Goal: Task Accomplishment & Management: Complete application form

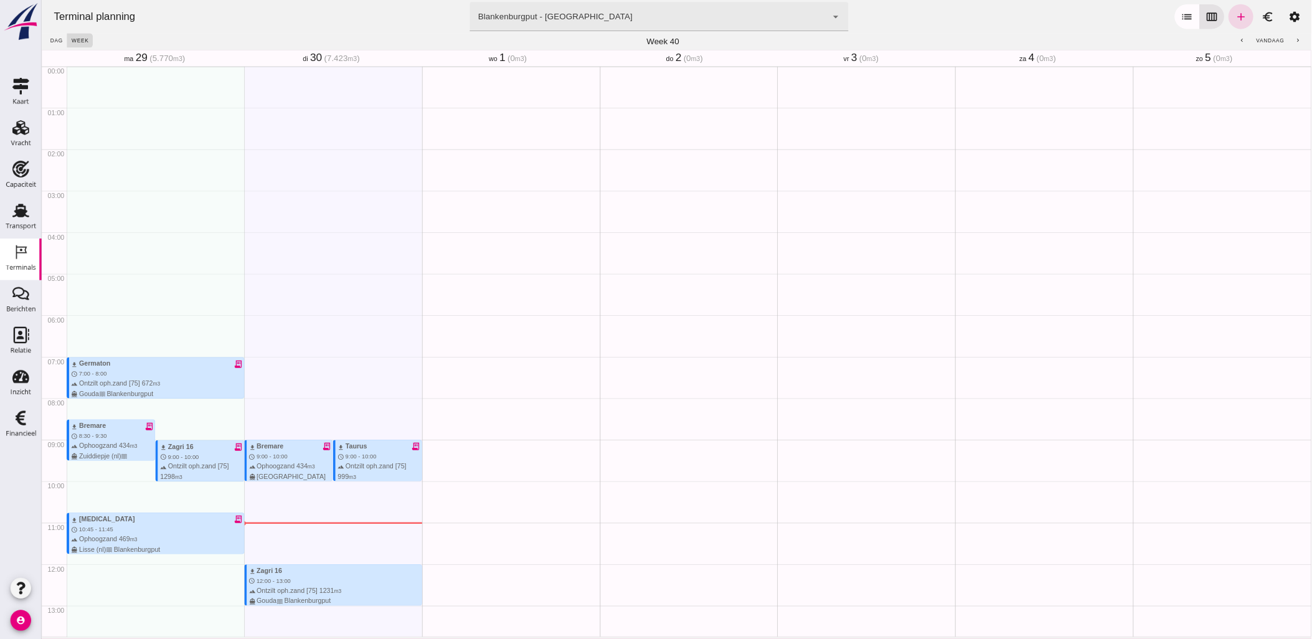
scroll to position [344, 0]
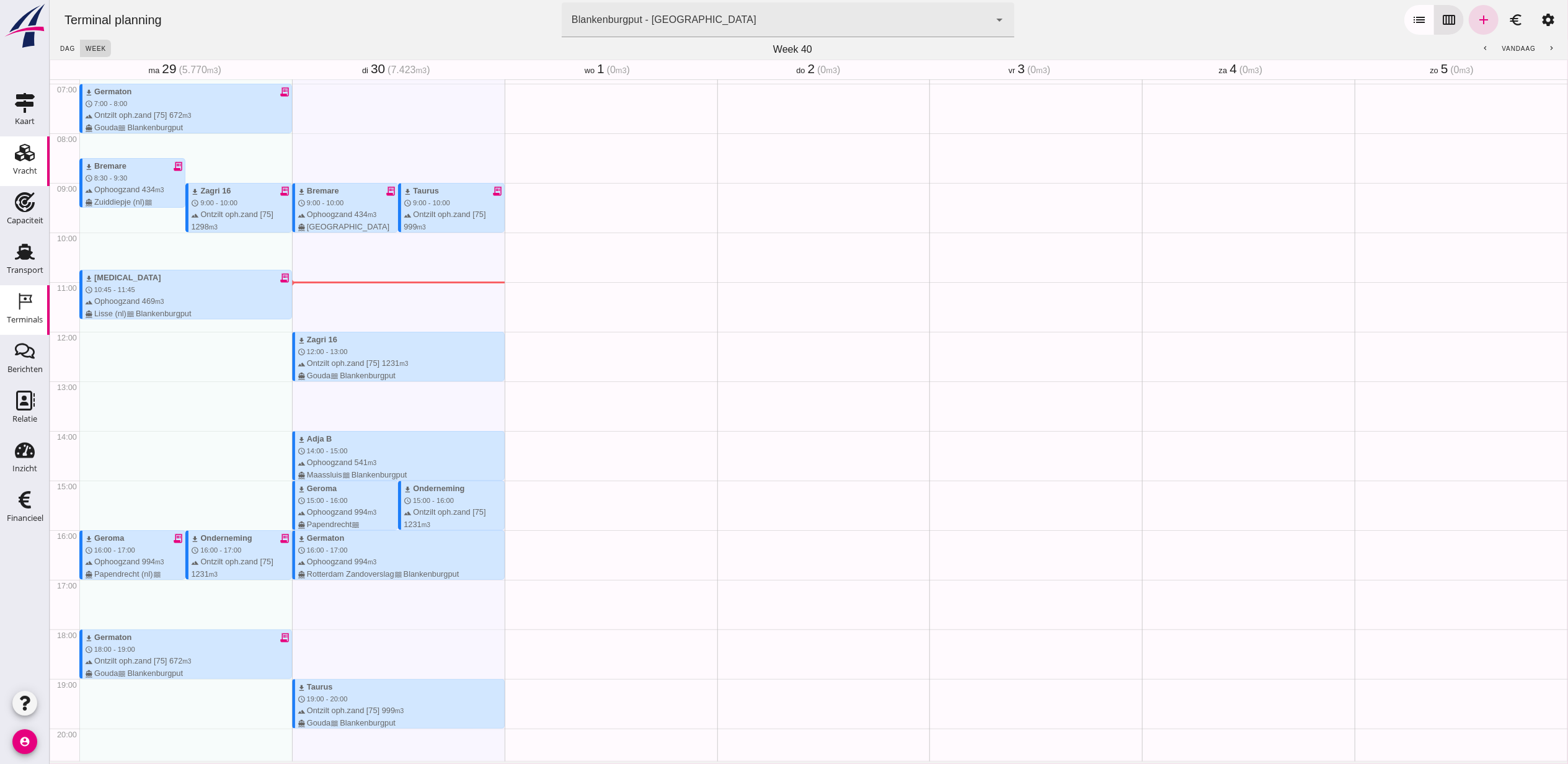
click at [26, 157] on use at bounding box center [25, 151] width 20 height 17
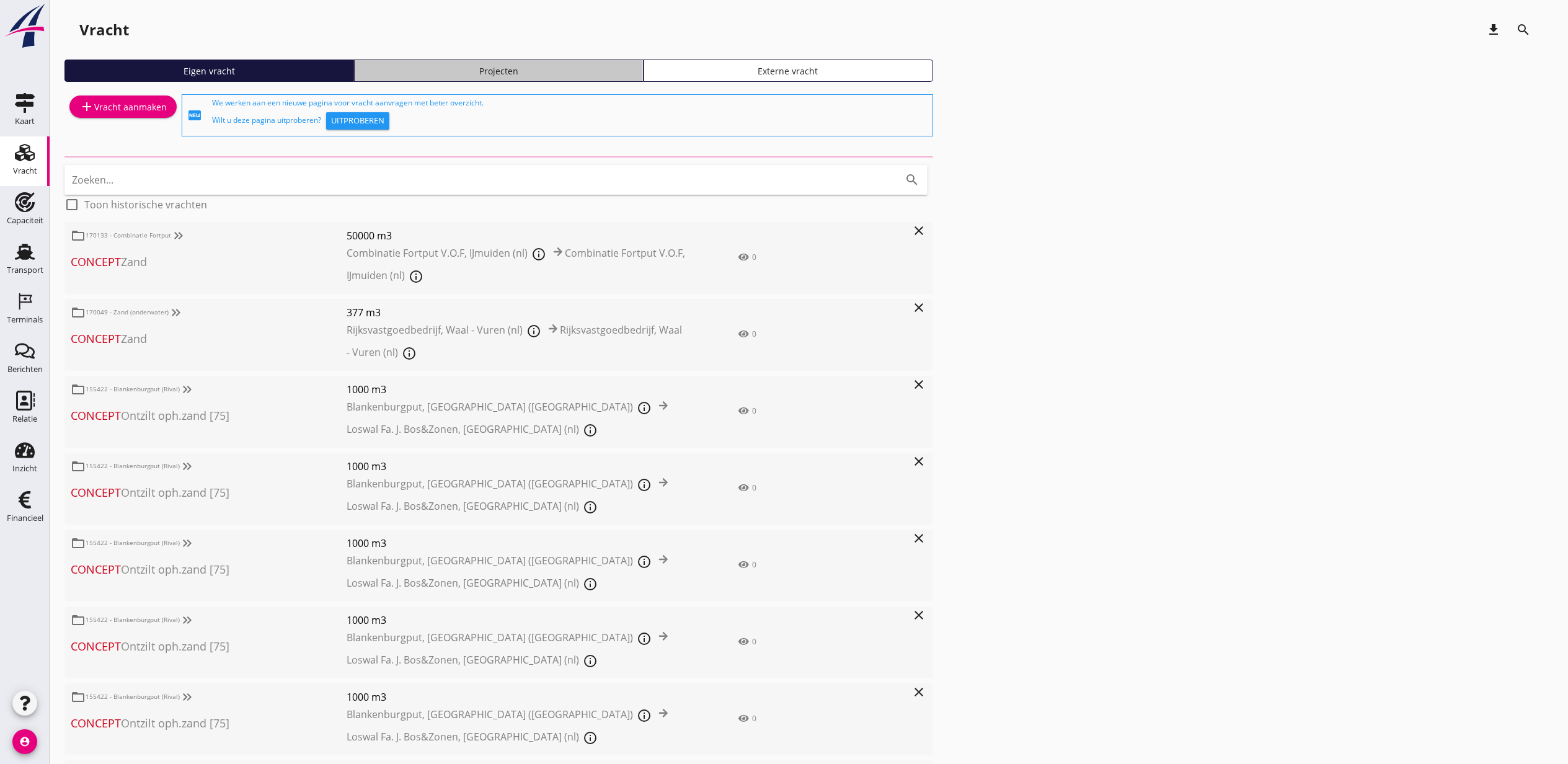
click at [567, 75] on div "Projecten" at bounding box center [499, 71] width 279 height 13
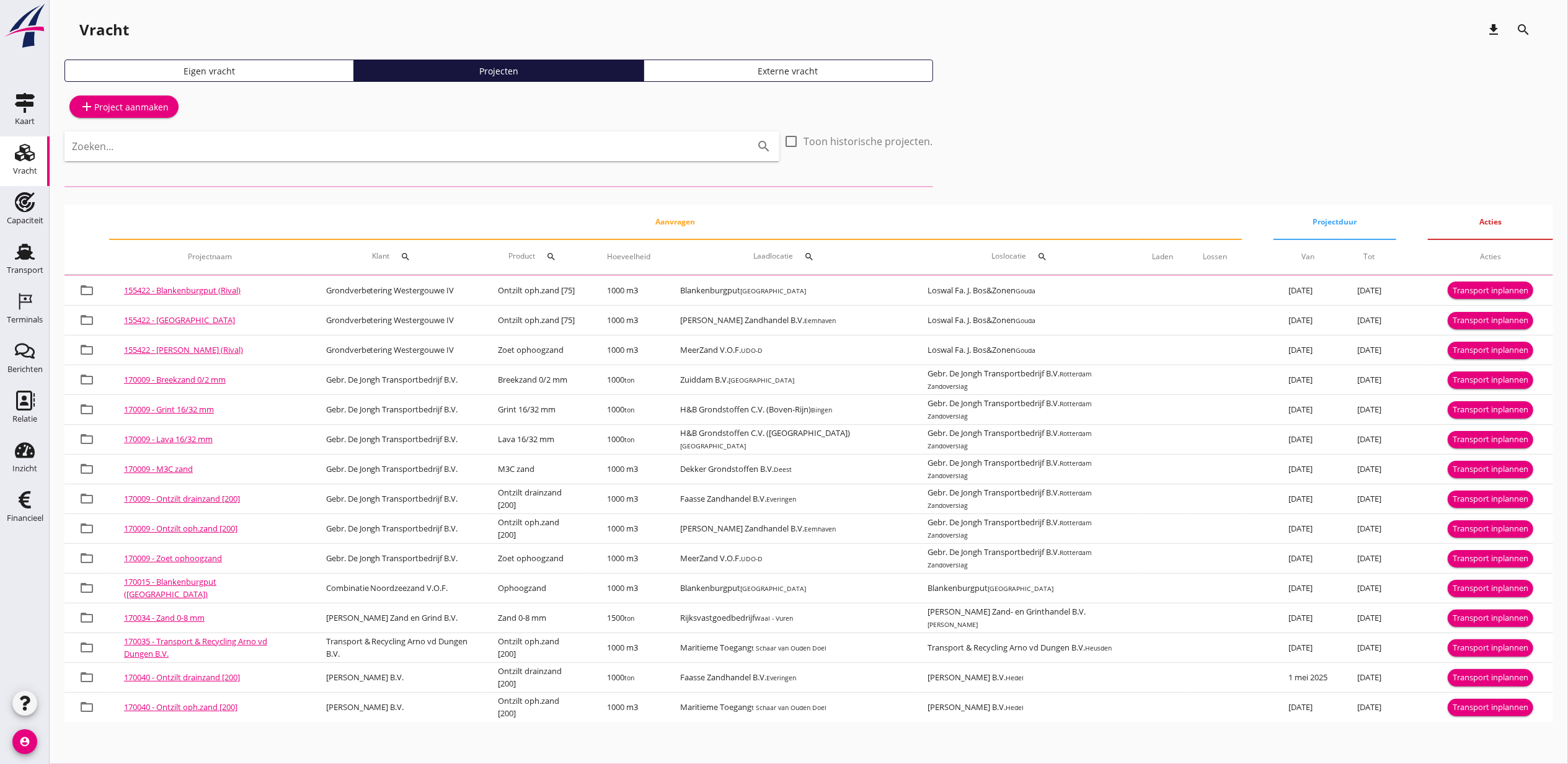
click at [567, 137] on input "Zoeken..." at bounding box center [404, 146] width 665 height 20
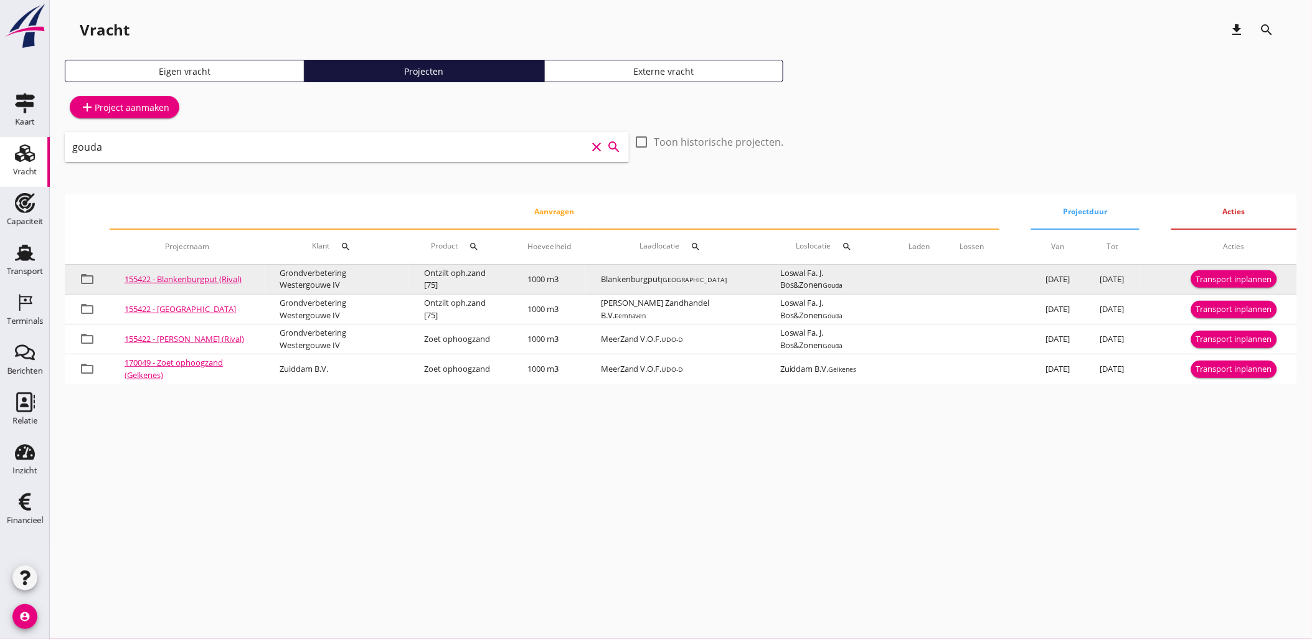
type input "gouda"
click at [1259, 281] on div "Transport inplannen" at bounding box center [1234, 279] width 76 height 12
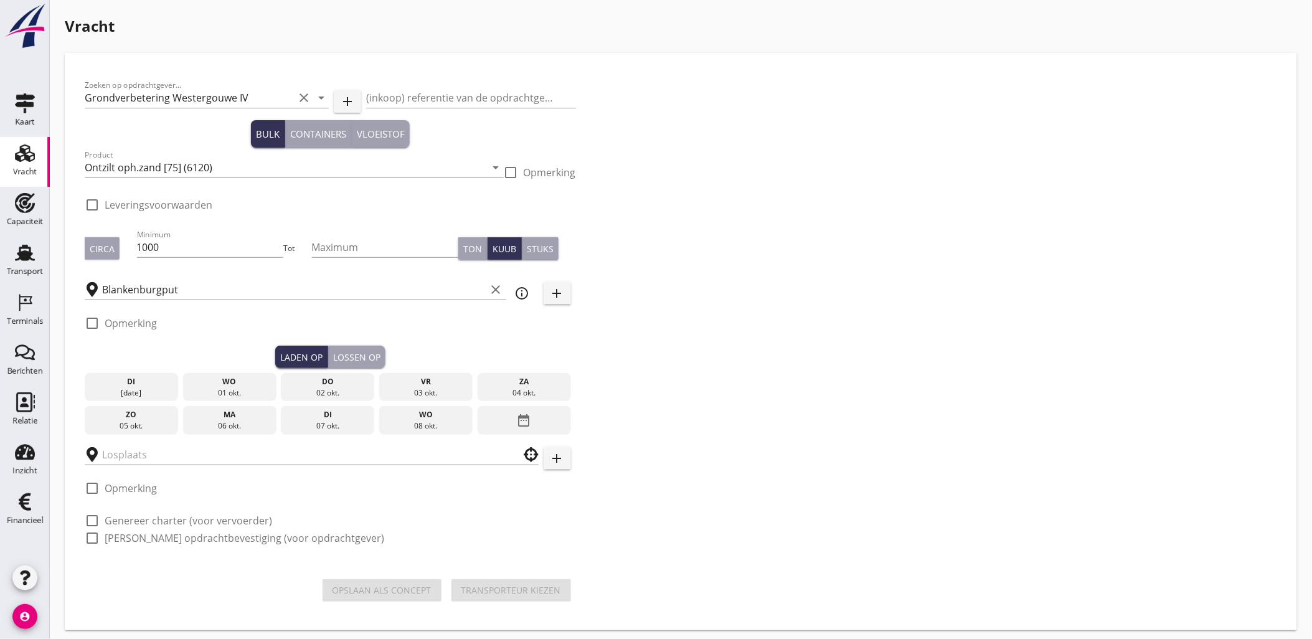
checkbox input "true"
type input "Loswal Fa. J. Bos&Zonen"
checkbox input "true"
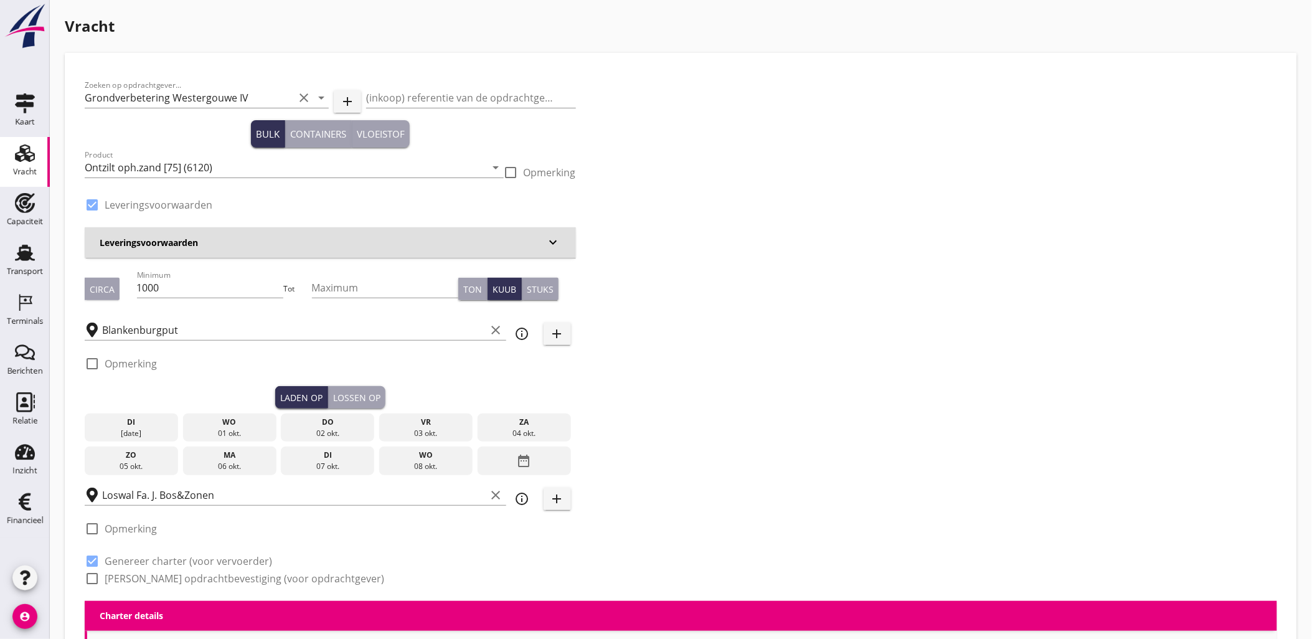
click at [229, 426] on div "wo" at bounding box center [229, 422] width 87 height 11
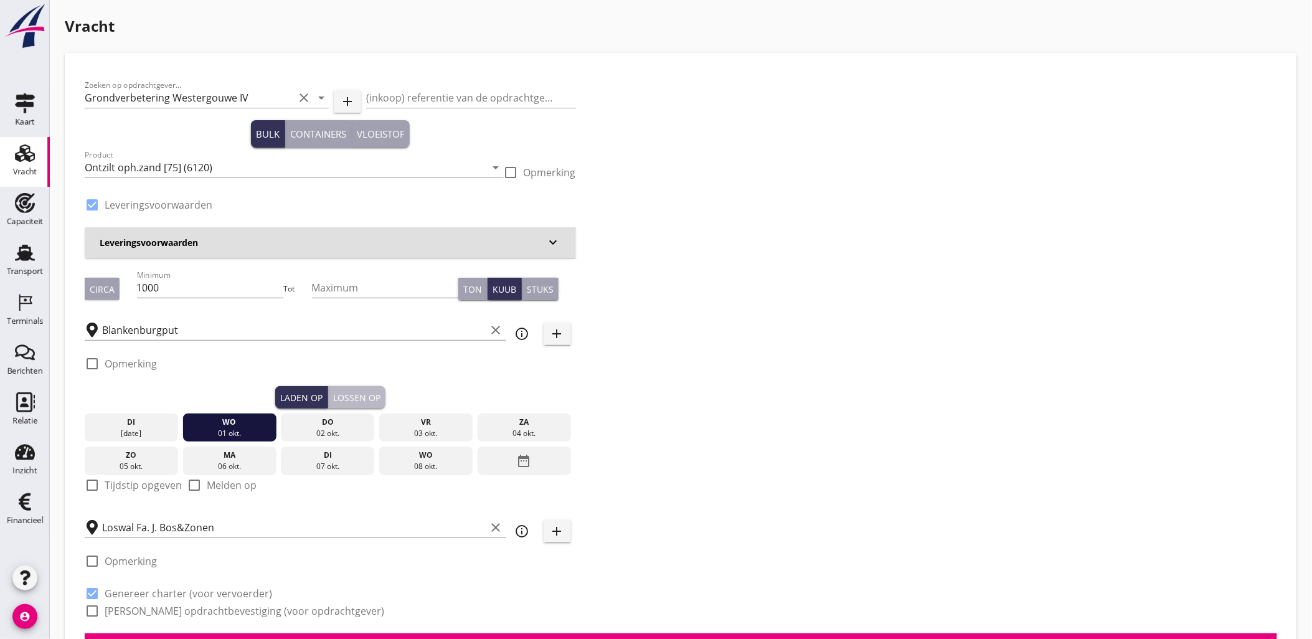
click at [371, 397] on div "Lossen op" at bounding box center [356, 397] width 47 height 13
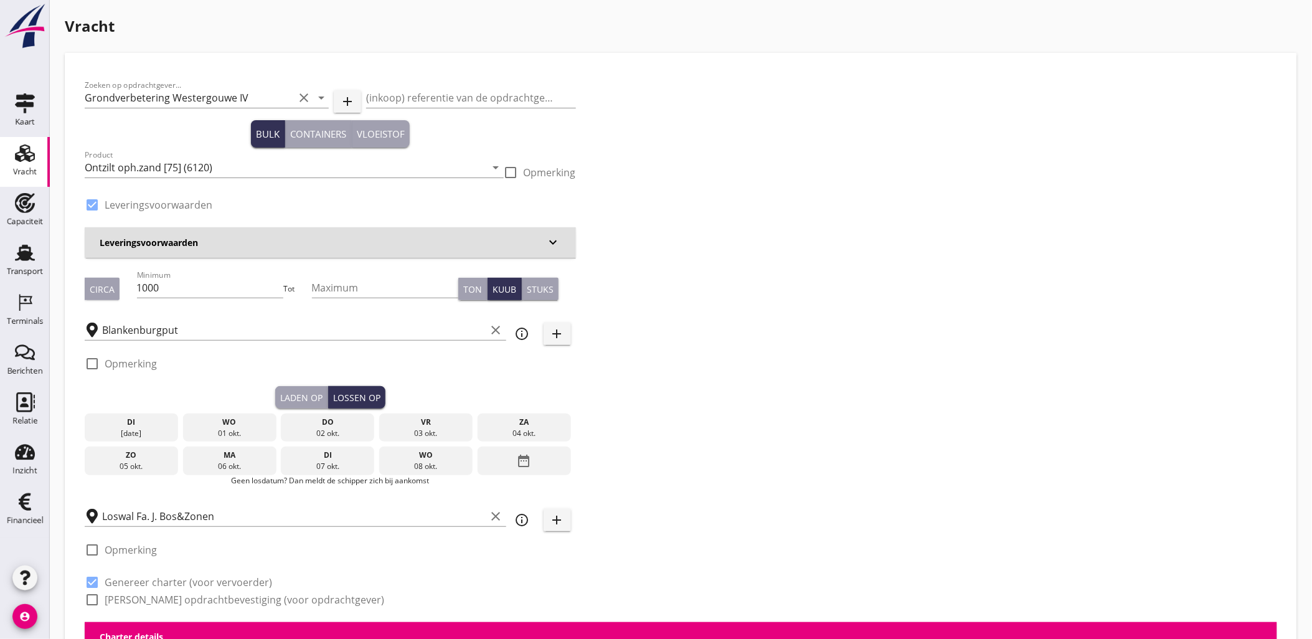
click at [326, 427] on div "do" at bounding box center [327, 422] width 87 height 11
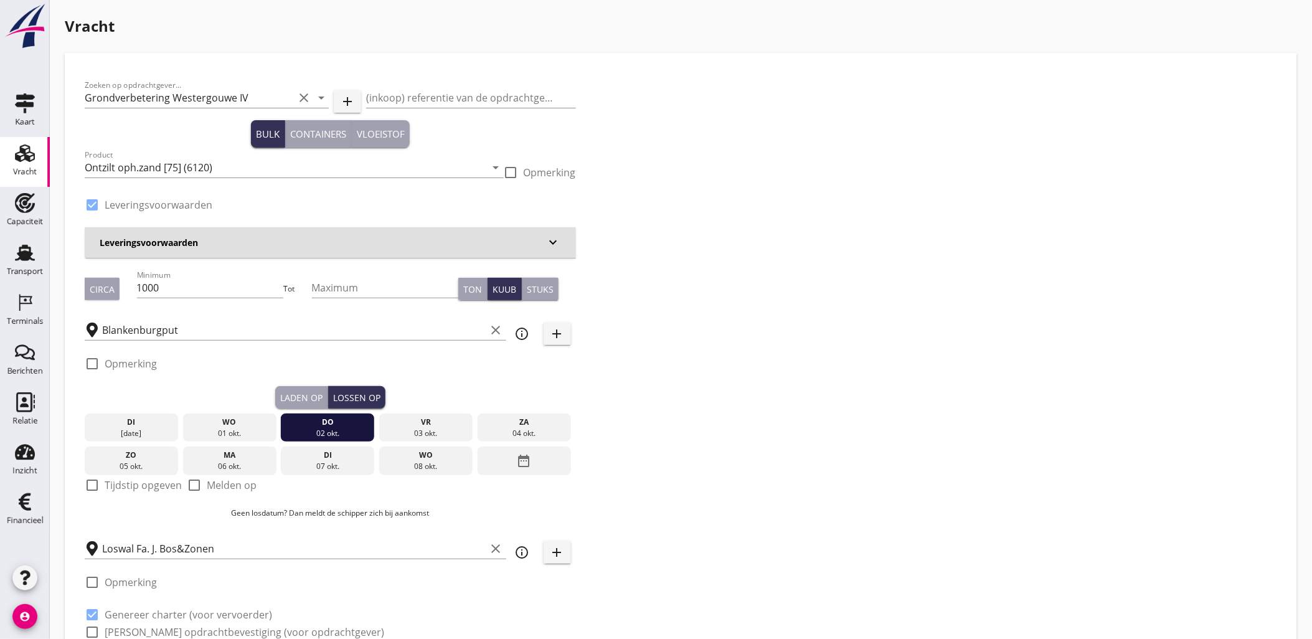
click at [300, 397] on div "Laden op" at bounding box center [301, 397] width 42 height 13
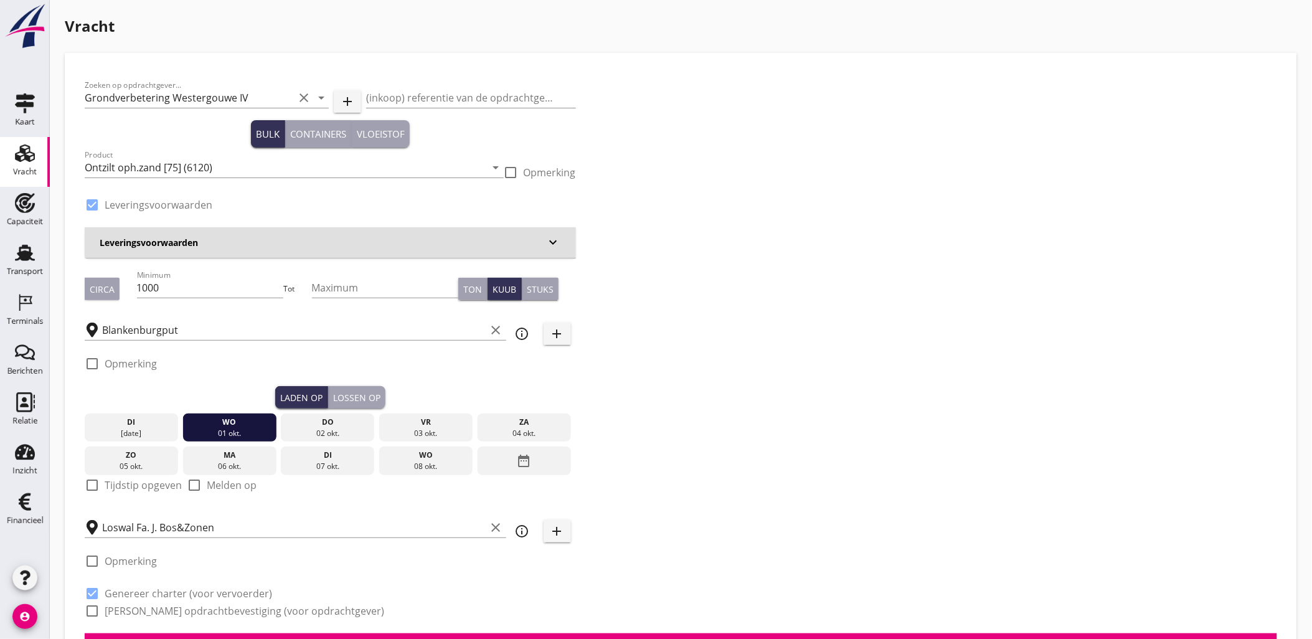
click at [143, 484] on label "Tijdstip opgeven" at bounding box center [143, 485] width 77 height 12
checkbox input "true"
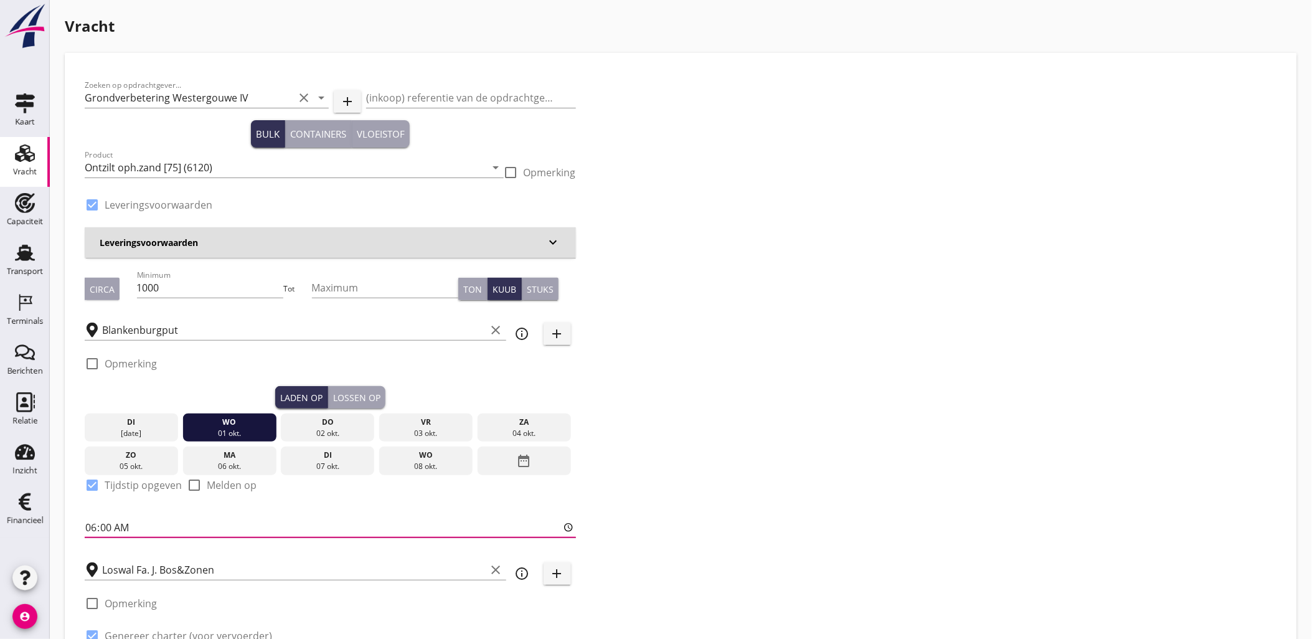
click at [88, 527] on input "06:00" at bounding box center [330, 527] width 491 height 20
type input "12:00"
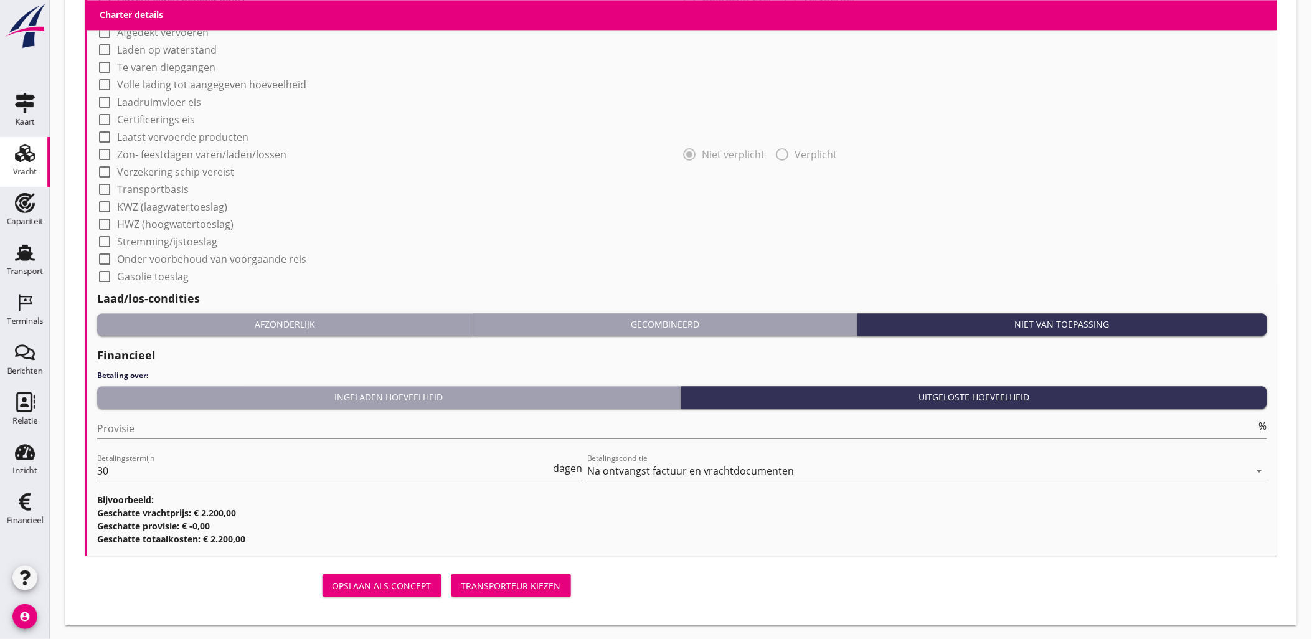
click at [531, 582] on div "Transporteur kiezen" at bounding box center [511, 585] width 100 height 13
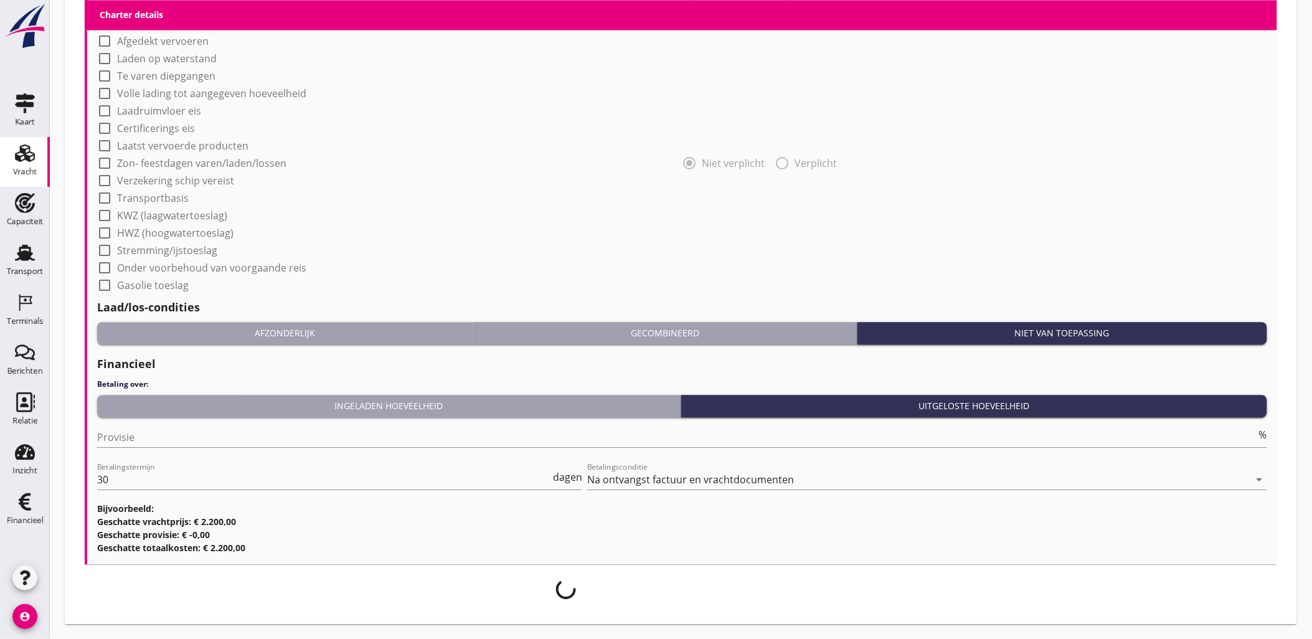
scroll to position [1044, 0]
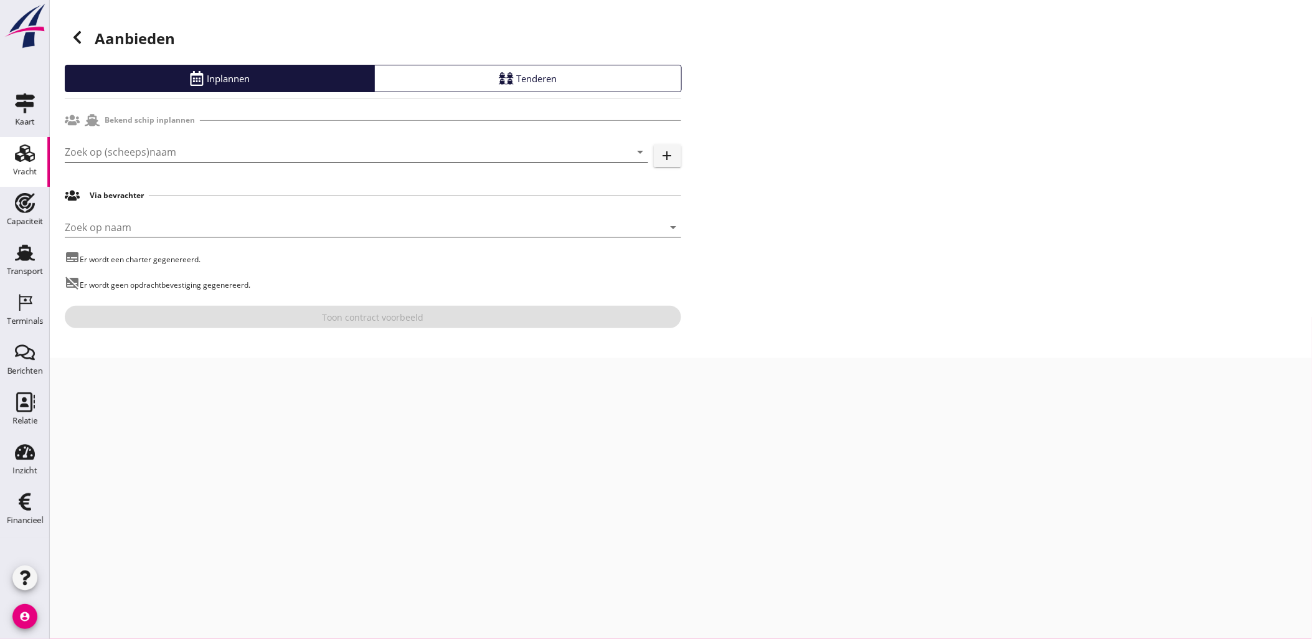
click at [281, 151] on input "Zoek op (scheeps)naam" at bounding box center [339, 152] width 549 height 20
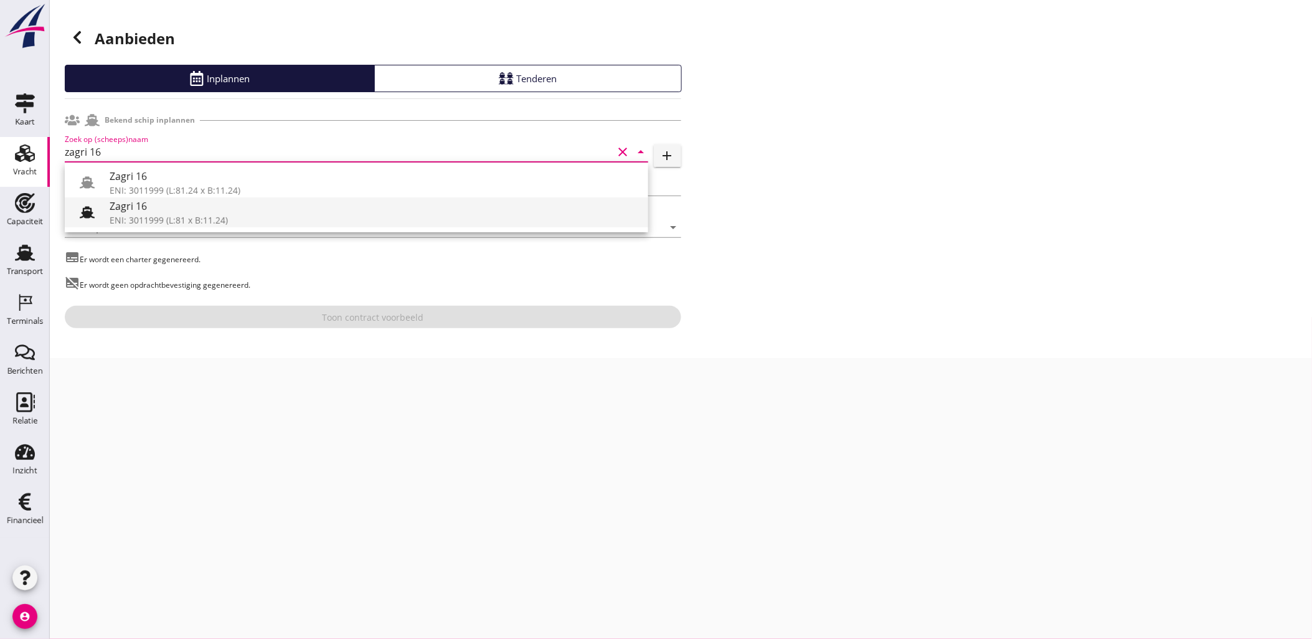
drag, startPoint x: 258, startPoint y: 171, endPoint x: 190, endPoint y: 212, distance: 80.2
click at [190, 212] on div "Zagri 16 ENI: 3011999 (L:81.24 x B:11.24) Zagri 16 ENI: 3011999 (L:81 x B:11.24)" at bounding box center [356, 198] width 583 height 70
click at [190, 212] on div "Zagri 16" at bounding box center [374, 206] width 529 height 15
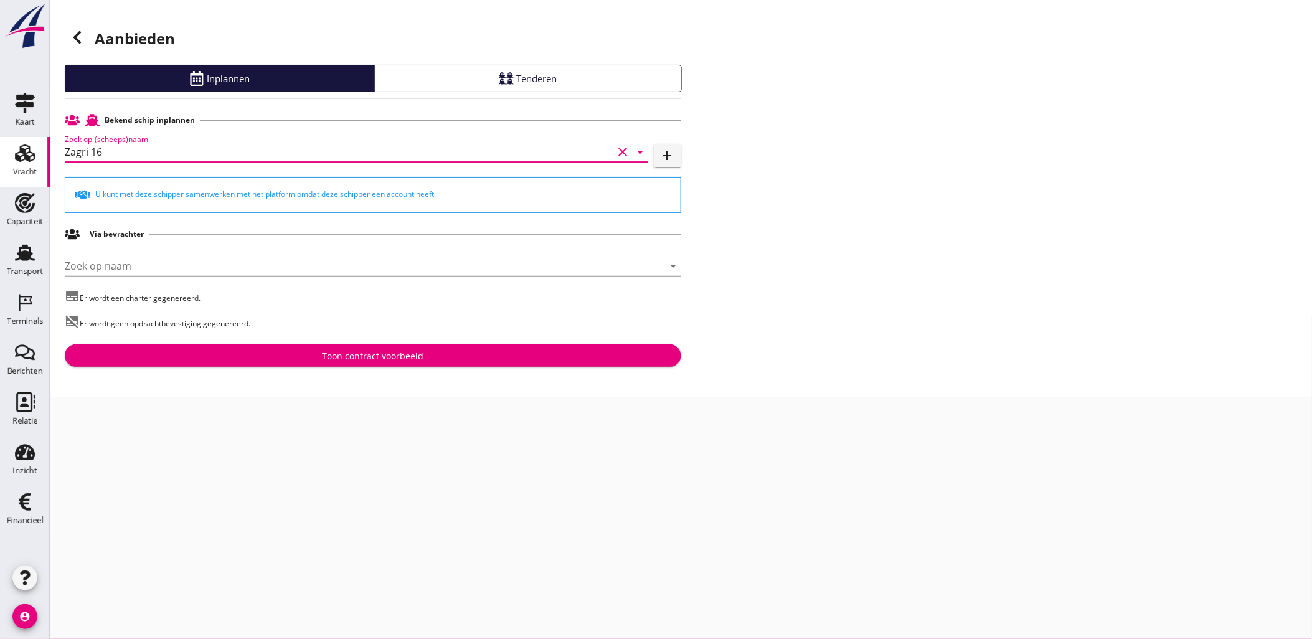
type input "Zagri 16"
click at [461, 346] on button "Toon contract voorbeeld" at bounding box center [373, 355] width 616 height 22
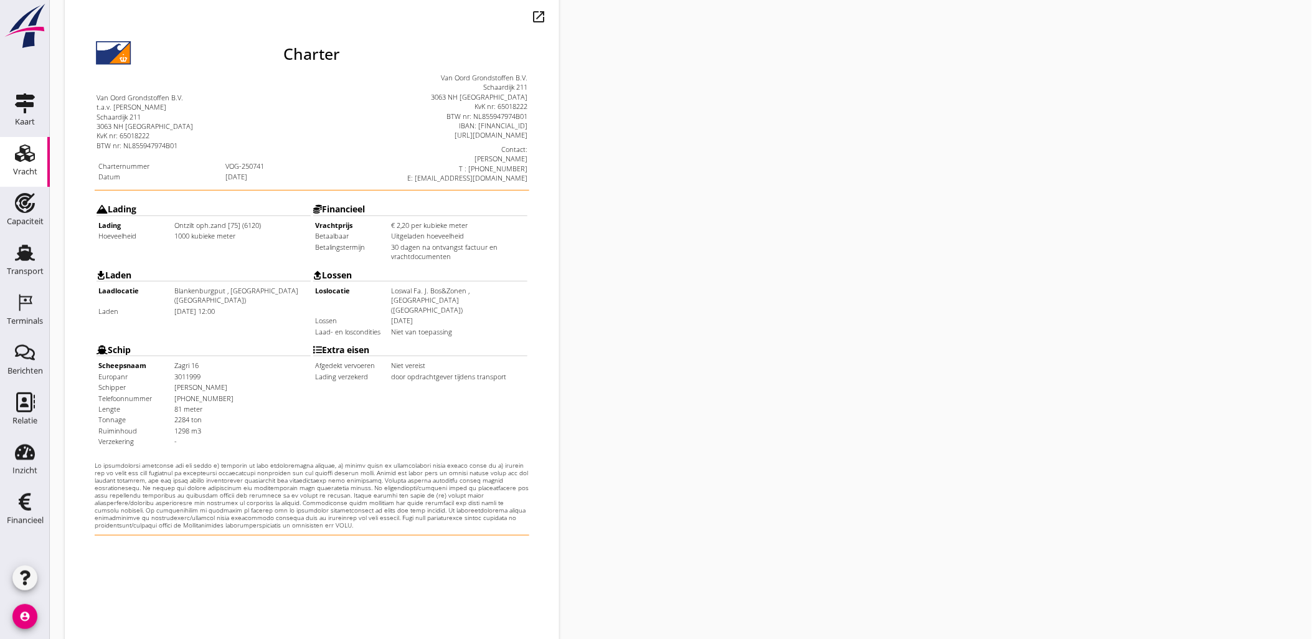
scroll to position [282, 0]
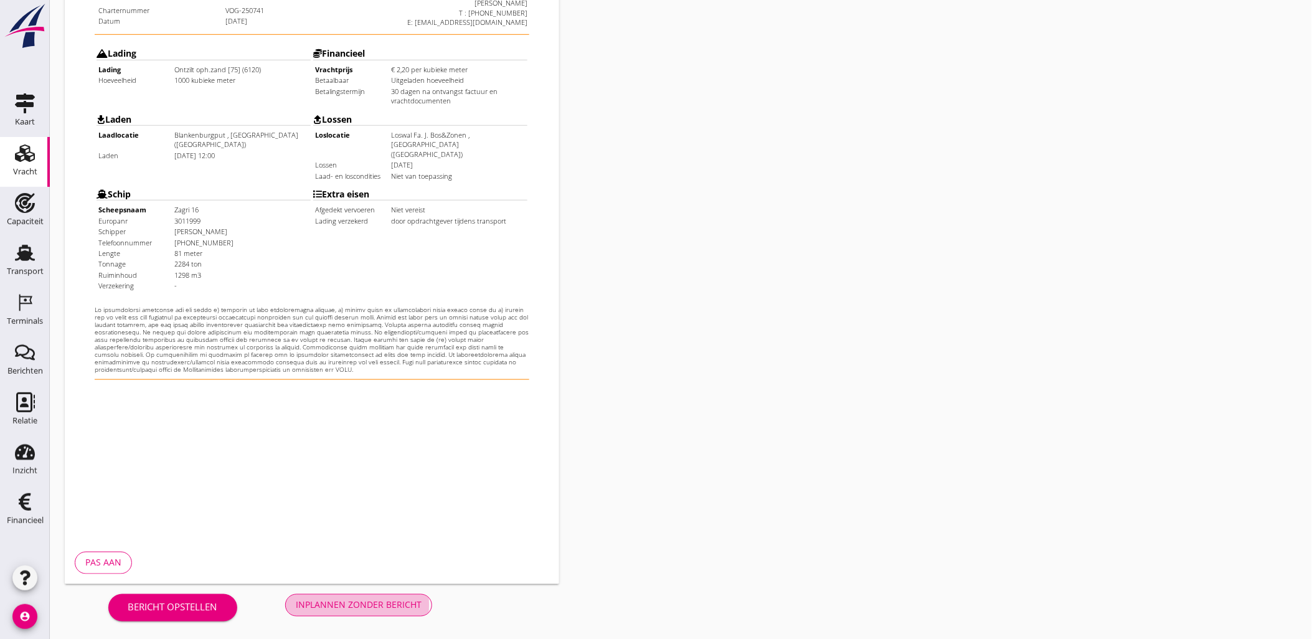
click at [386, 597] on button "Inplannen zonder bericht" at bounding box center [358, 605] width 147 height 22
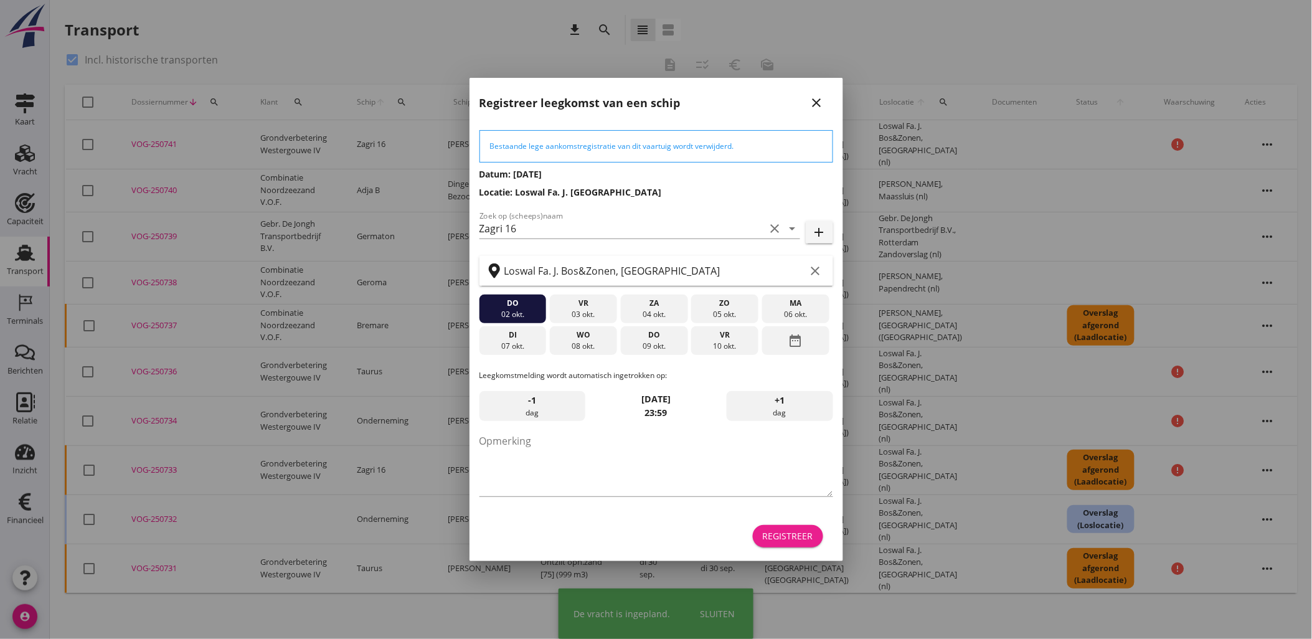
click at [806, 538] on div "Registreer" at bounding box center [788, 535] width 50 height 13
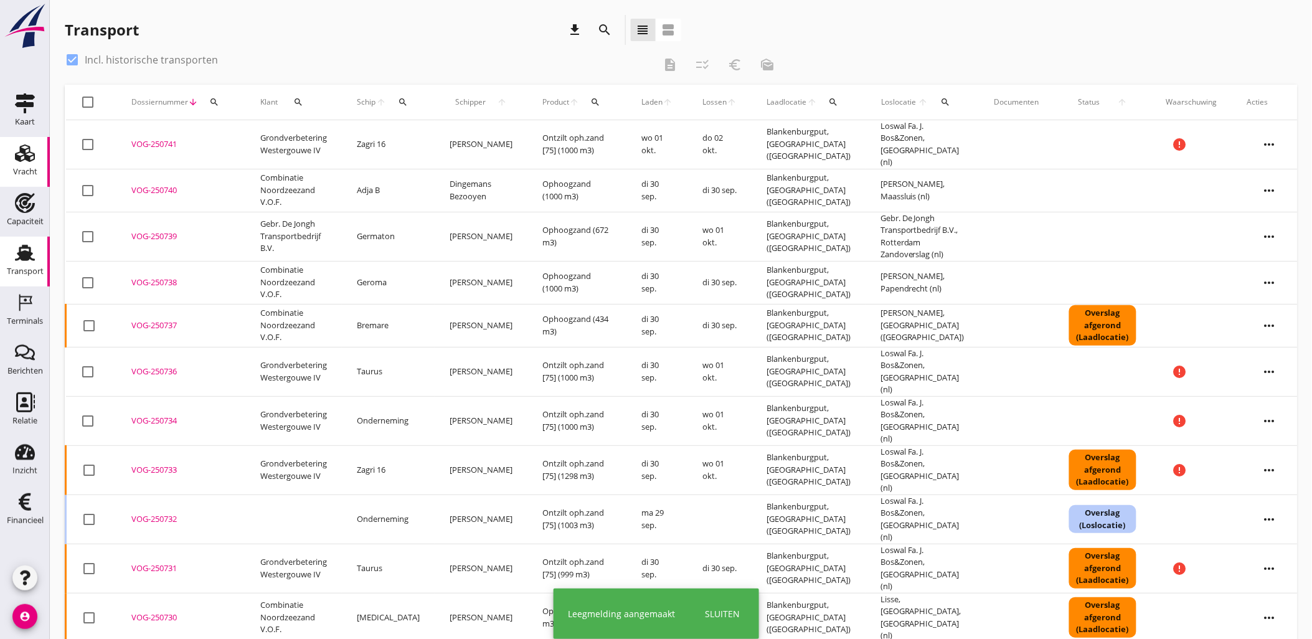
click at [32, 162] on icon "Vracht" at bounding box center [25, 153] width 20 height 20
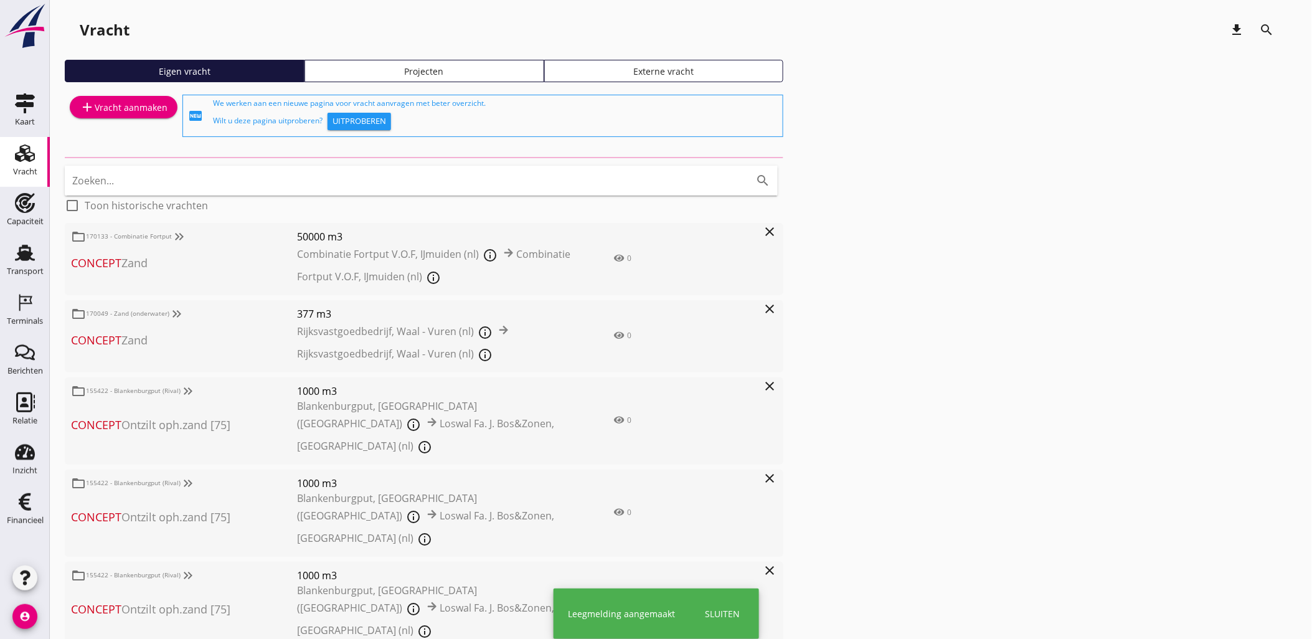
click at [390, 69] on div "Projecten" at bounding box center [424, 71] width 229 height 13
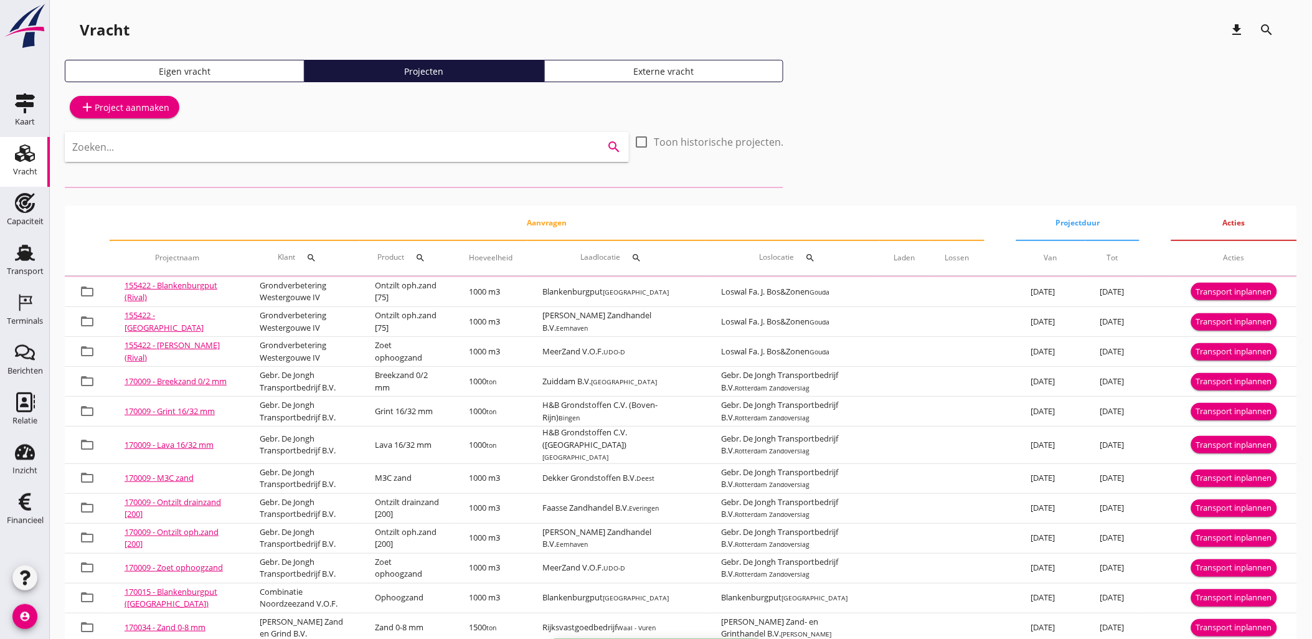
click at [402, 149] on input "Zoeken..." at bounding box center [329, 147] width 514 height 20
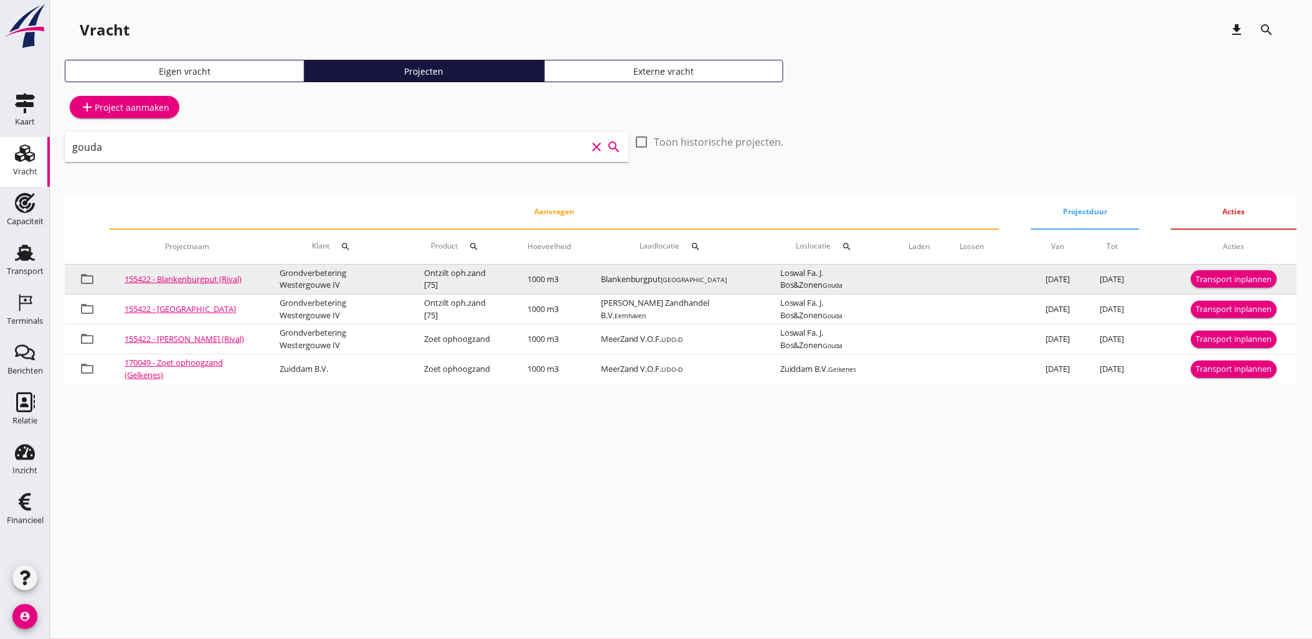
type input "gouda"
click at [1235, 285] on div "Transport inplannen" at bounding box center [1234, 279] width 76 height 12
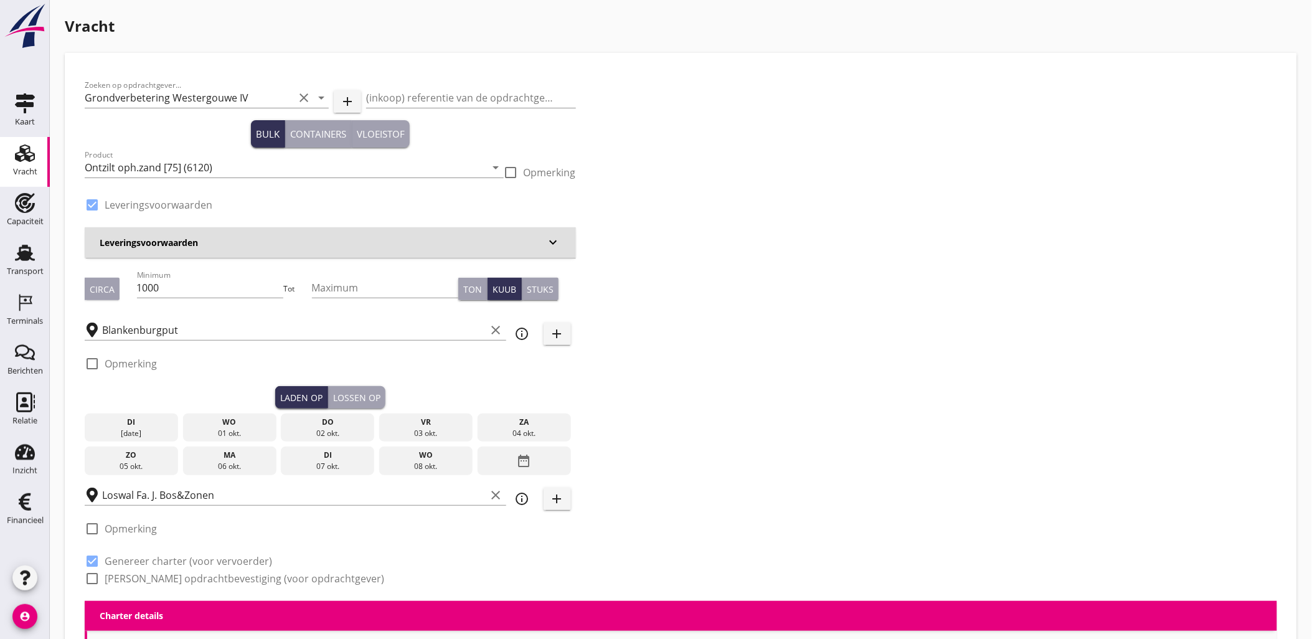
click at [230, 425] on div "wo" at bounding box center [229, 422] width 87 height 11
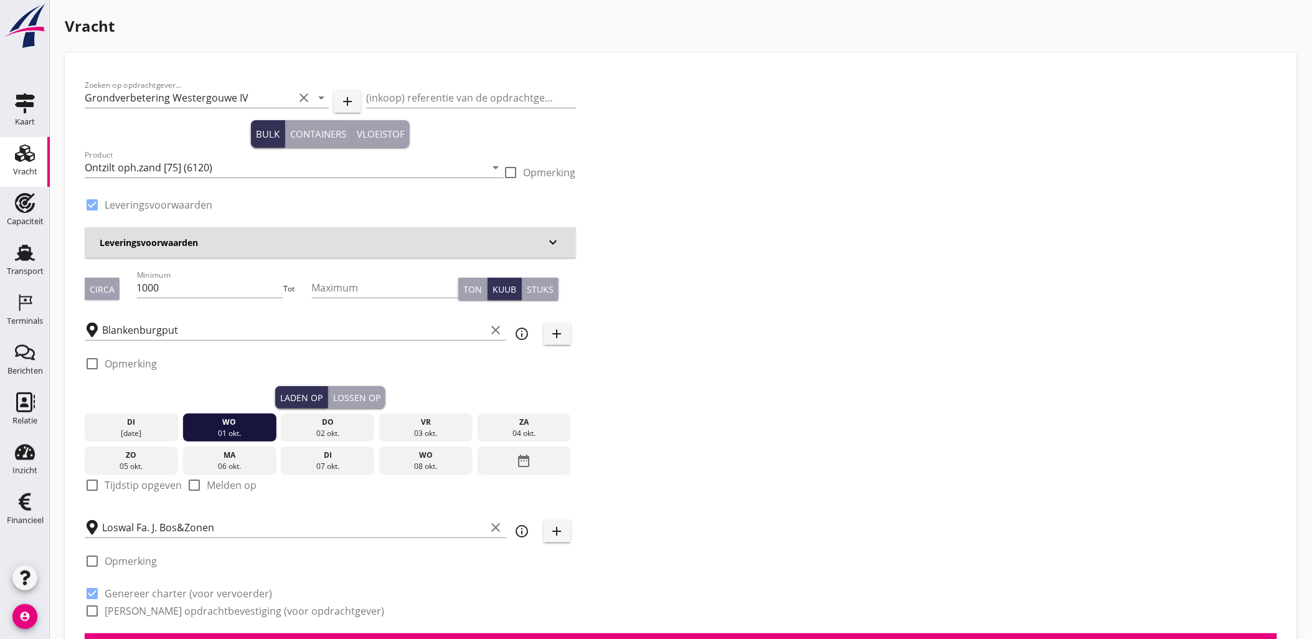
click at [341, 405] on button "Lossen op" at bounding box center [356, 397] width 57 height 22
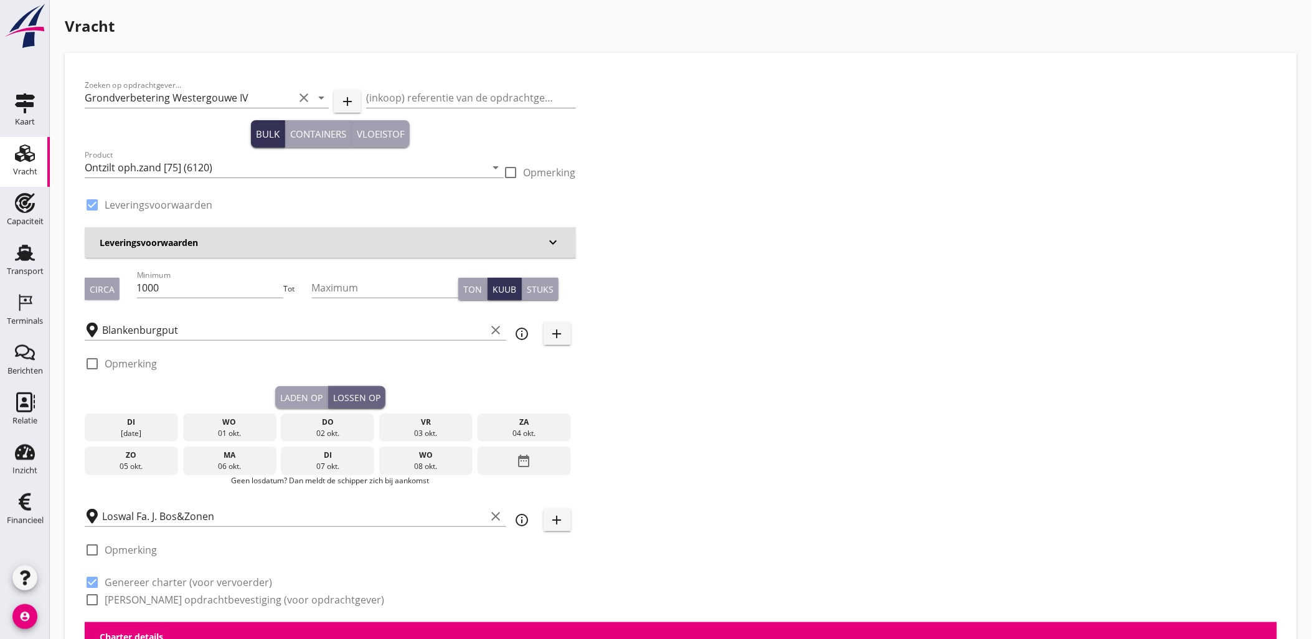
click at [326, 433] on div "02 okt." at bounding box center [327, 433] width 87 height 11
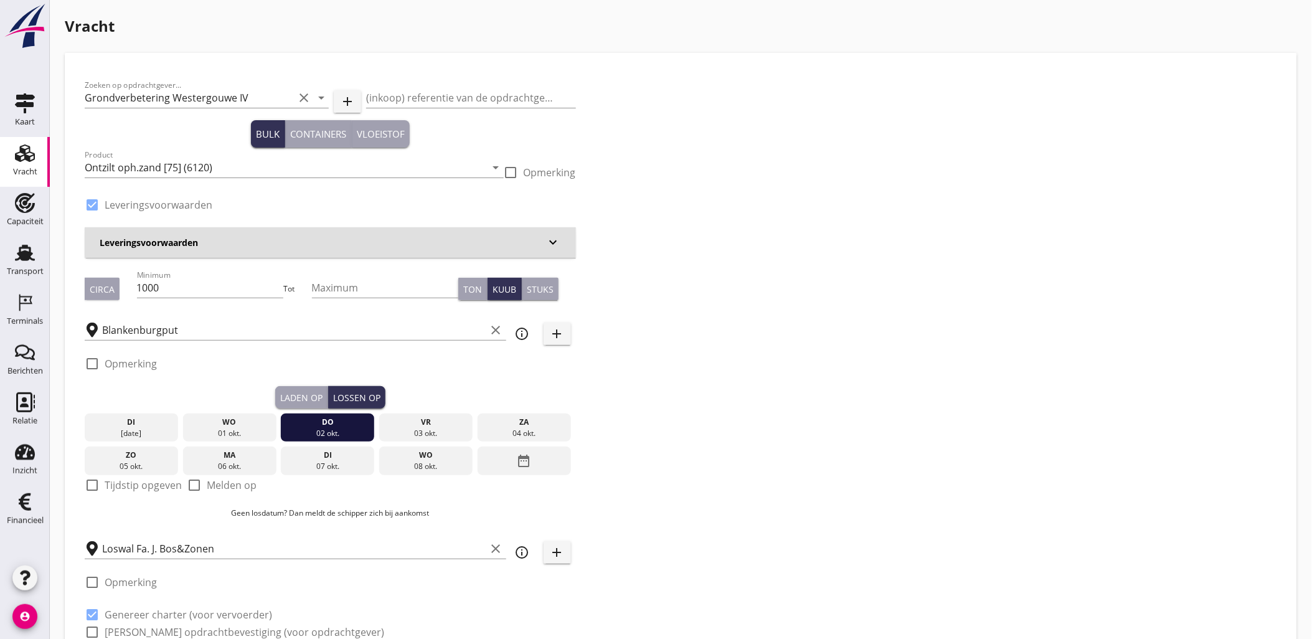
click at [309, 407] on button "Laden op" at bounding box center [301, 397] width 53 height 22
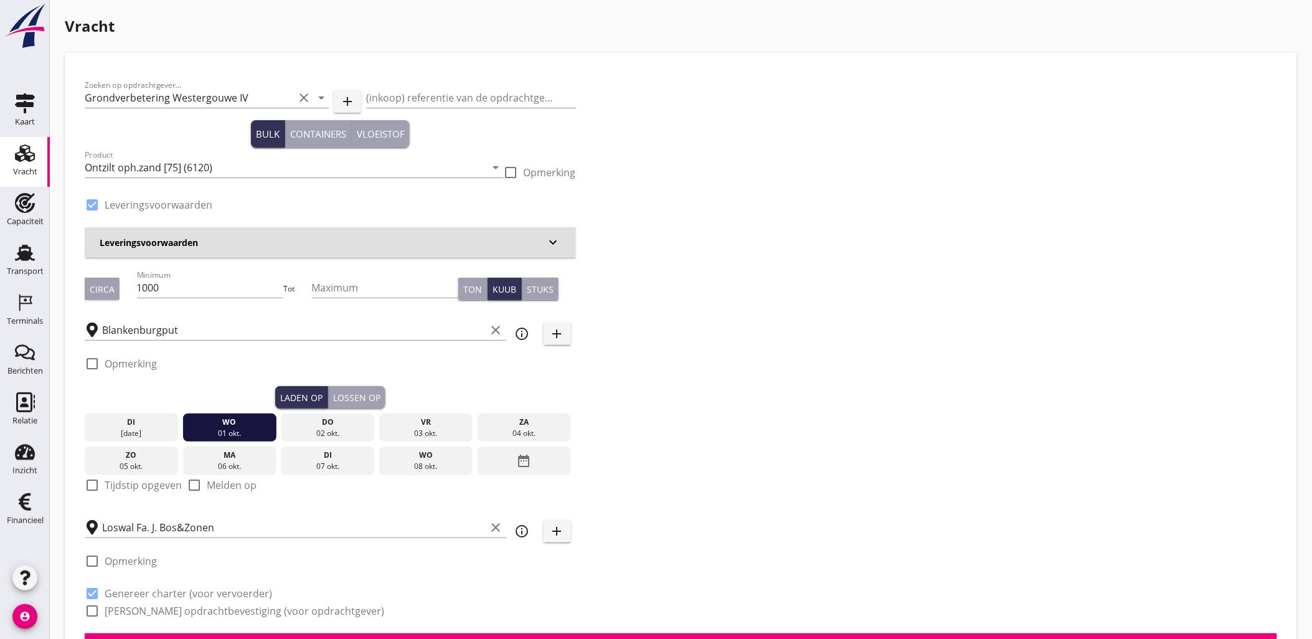
click at [107, 487] on label "Tijdstip opgeven" at bounding box center [143, 485] width 77 height 12
checkbox input "true"
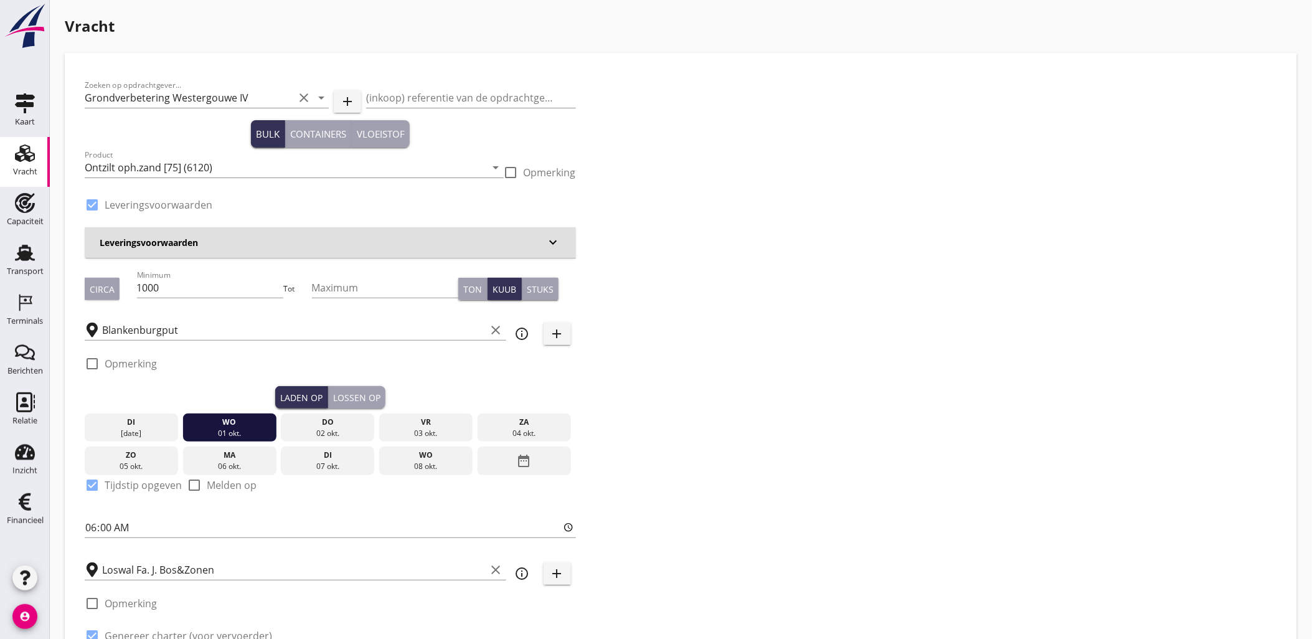
click at [92, 512] on div "06:00" at bounding box center [330, 530] width 491 height 40
click at [95, 519] on input "06:00" at bounding box center [330, 527] width 491 height 20
type input "12:00"
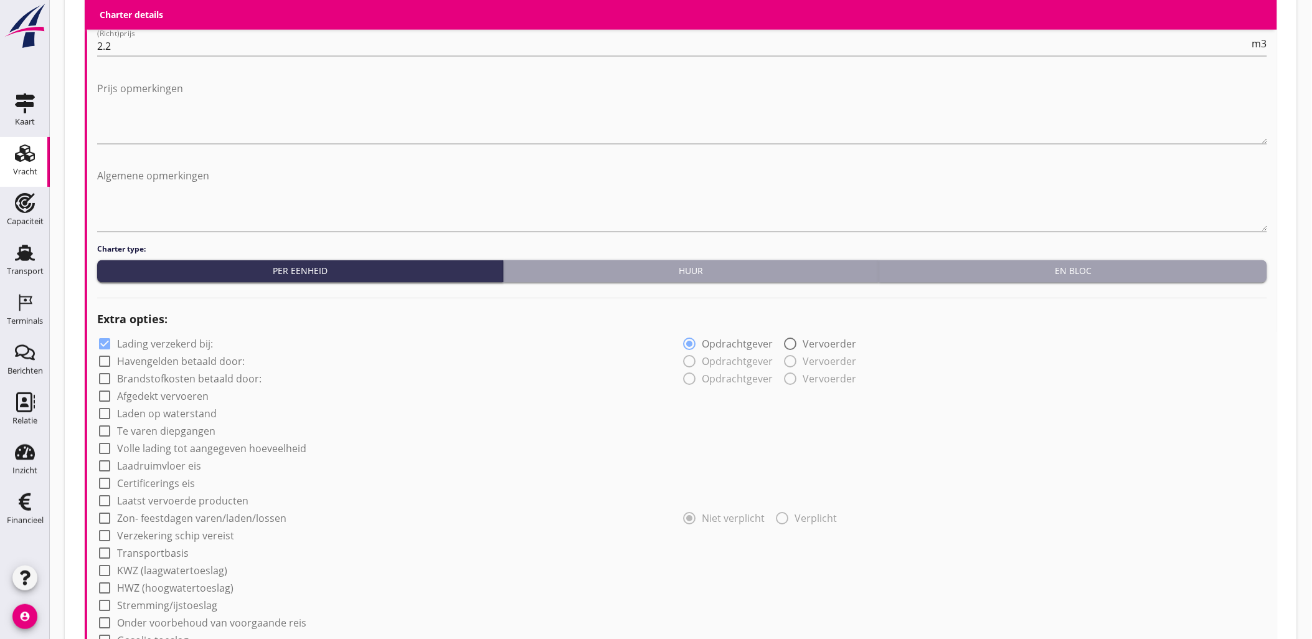
scroll to position [968, 0]
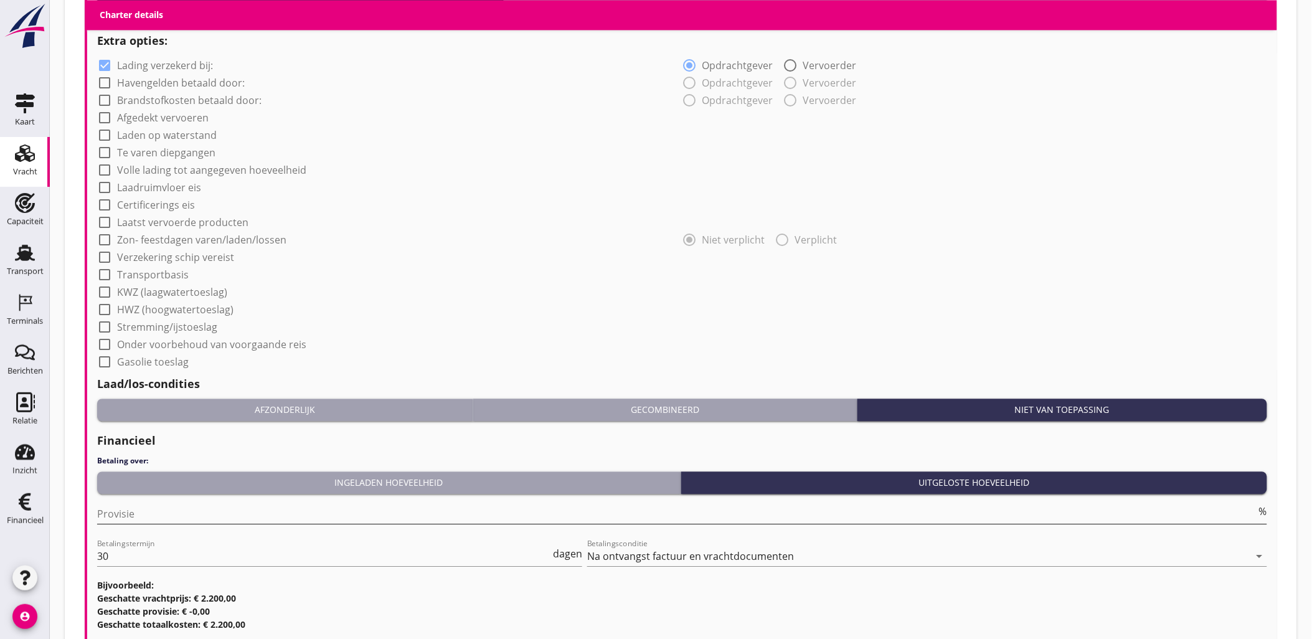
click at [154, 519] on input "Provisie" at bounding box center [676, 514] width 1159 height 20
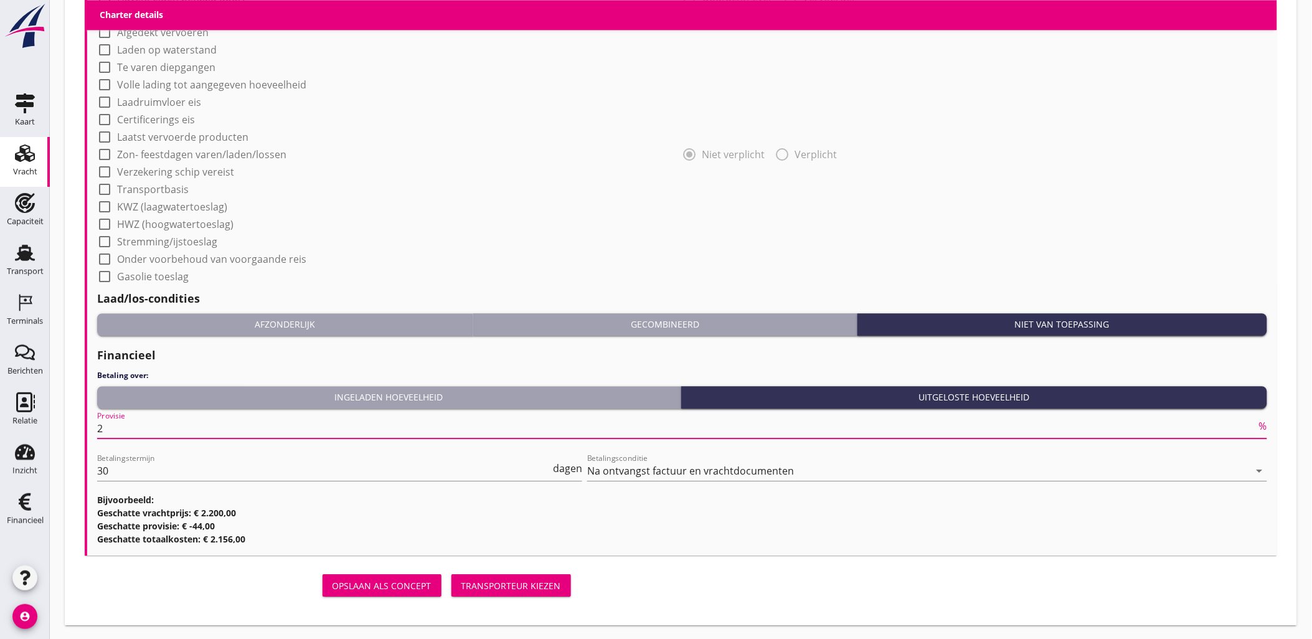
type input "2"
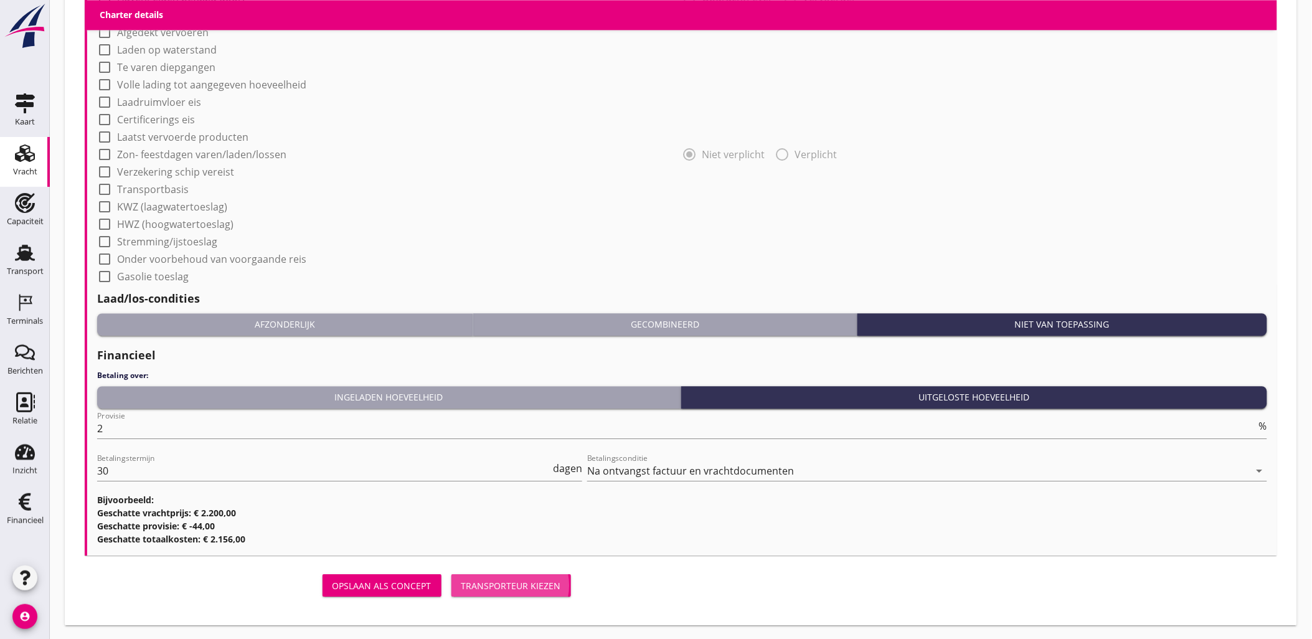
click at [508, 585] on div "Transporteur kiezen" at bounding box center [511, 585] width 100 height 13
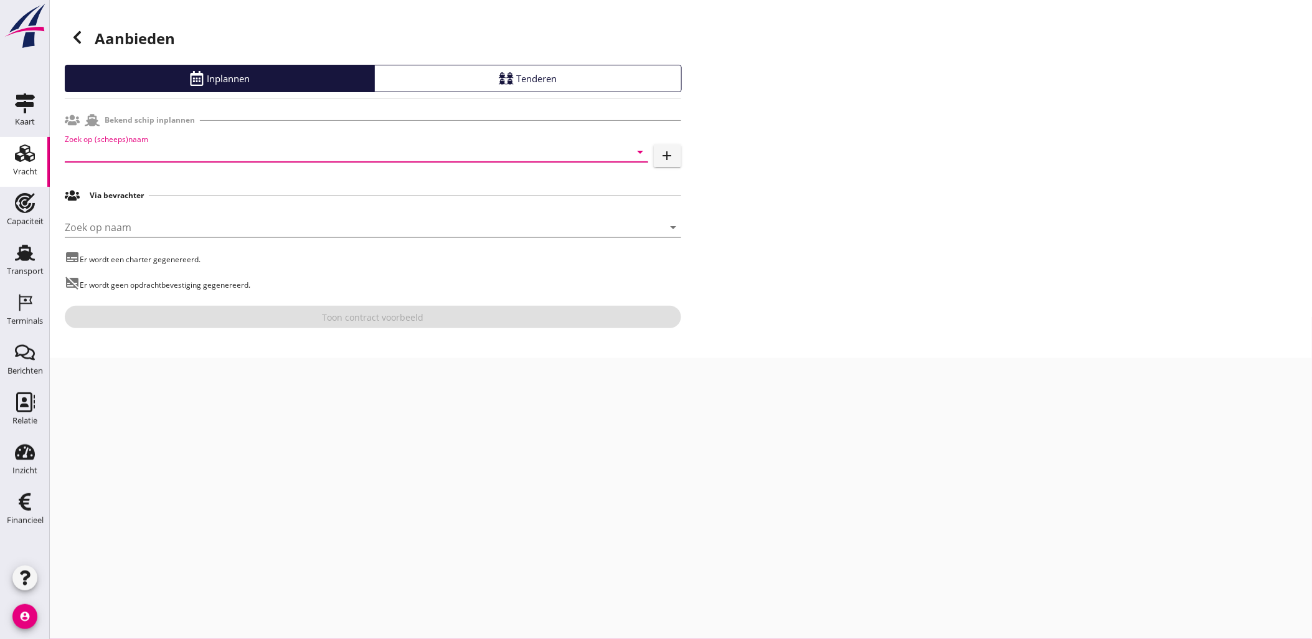
click at [156, 156] on input "Zoek op (scheeps)naam" at bounding box center [339, 152] width 549 height 20
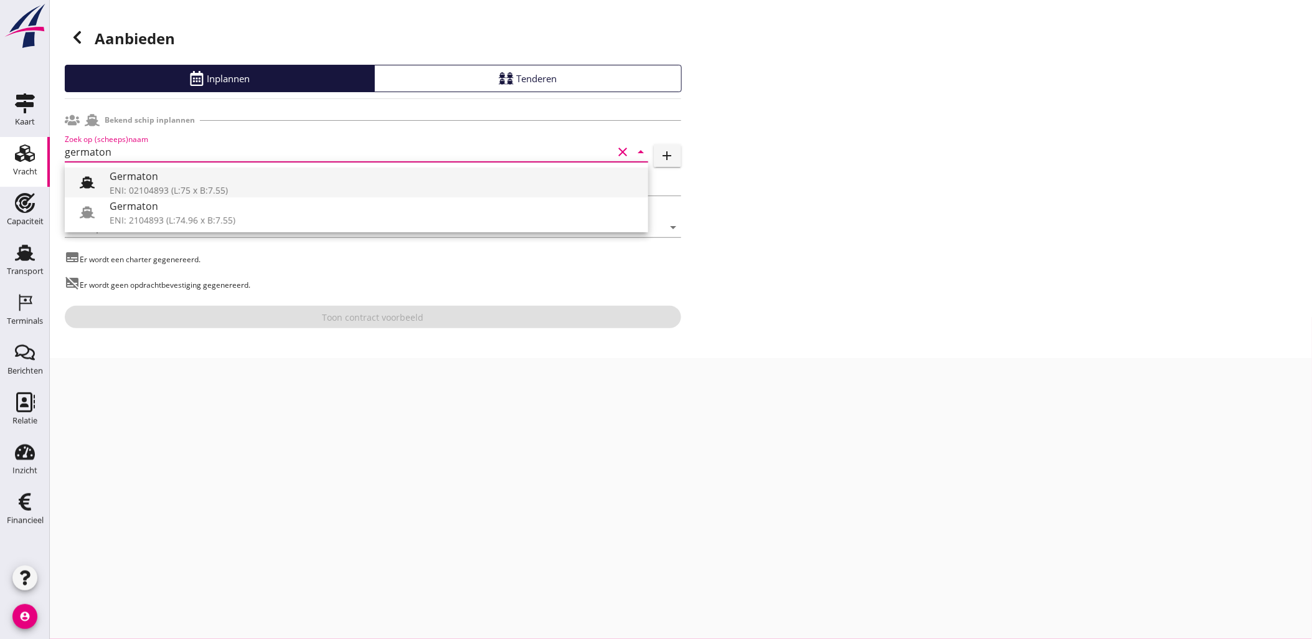
click at [177, 177] on div "Germaton" at bounding box center [374, 176] width 529 height 15
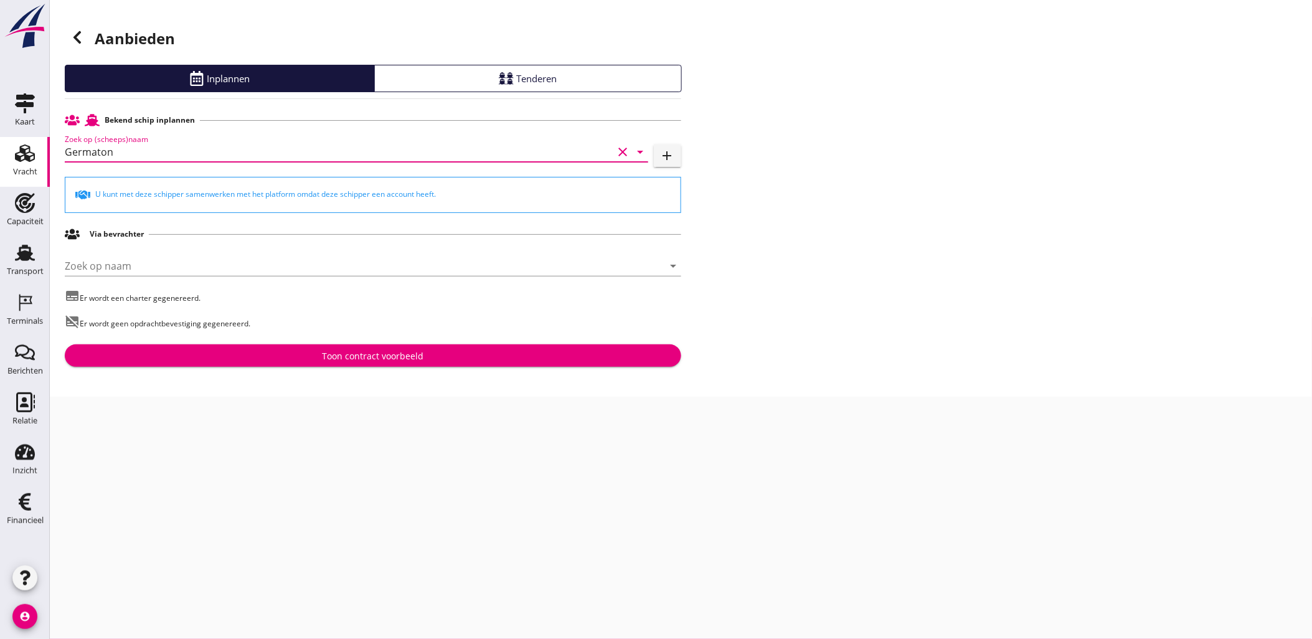
type input "Germaton"
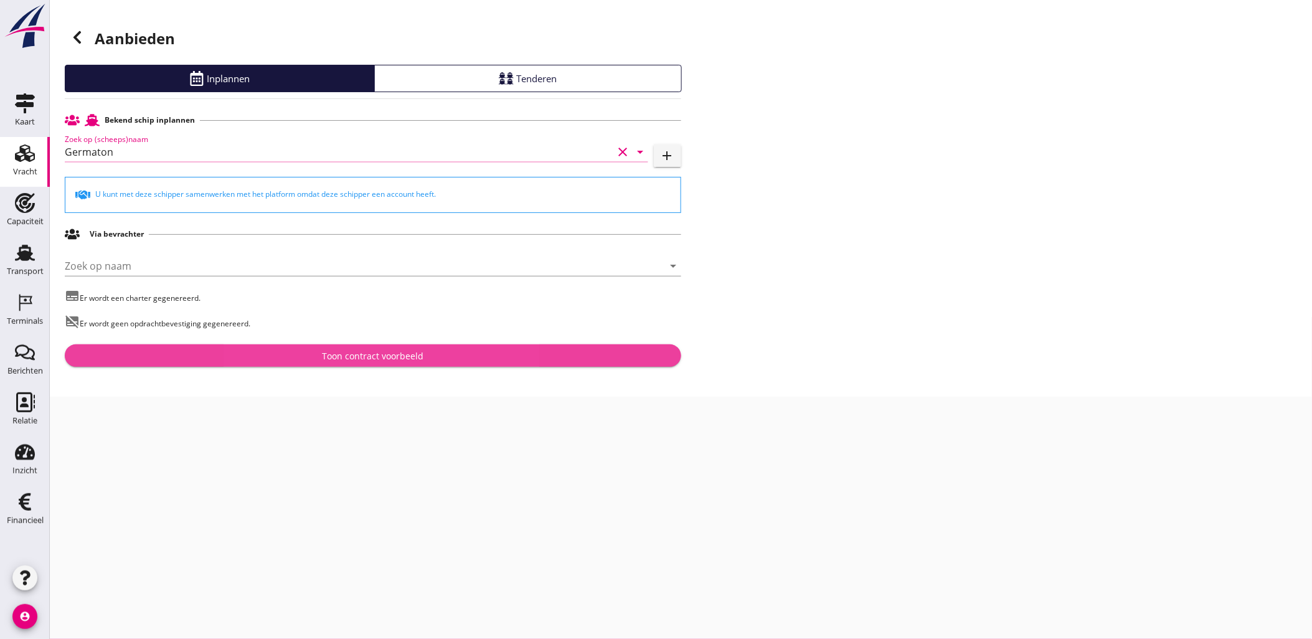
click at [384, 351] on div "Toon contract voorbeeld" at bounding box center [373, 355] width 102 height 13
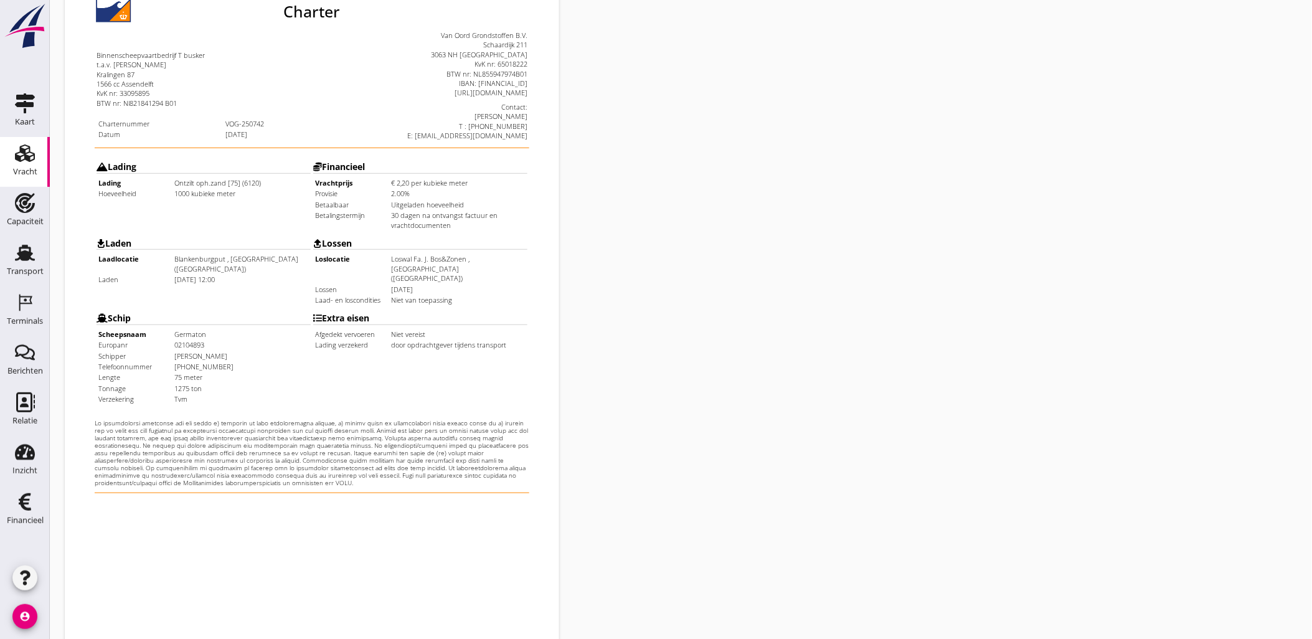
scroll to position [282, 0]
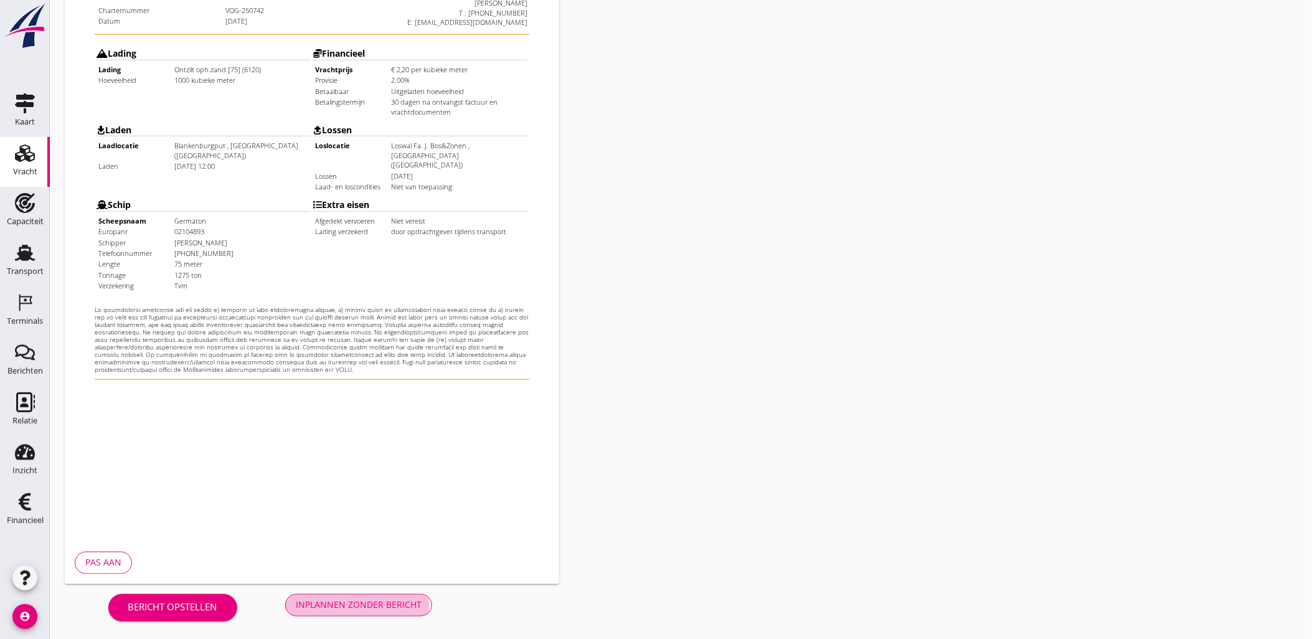
click at [380, 603] on div "Inplannen zonder bericht" at bounding box center [359, 604] width 126 height 13
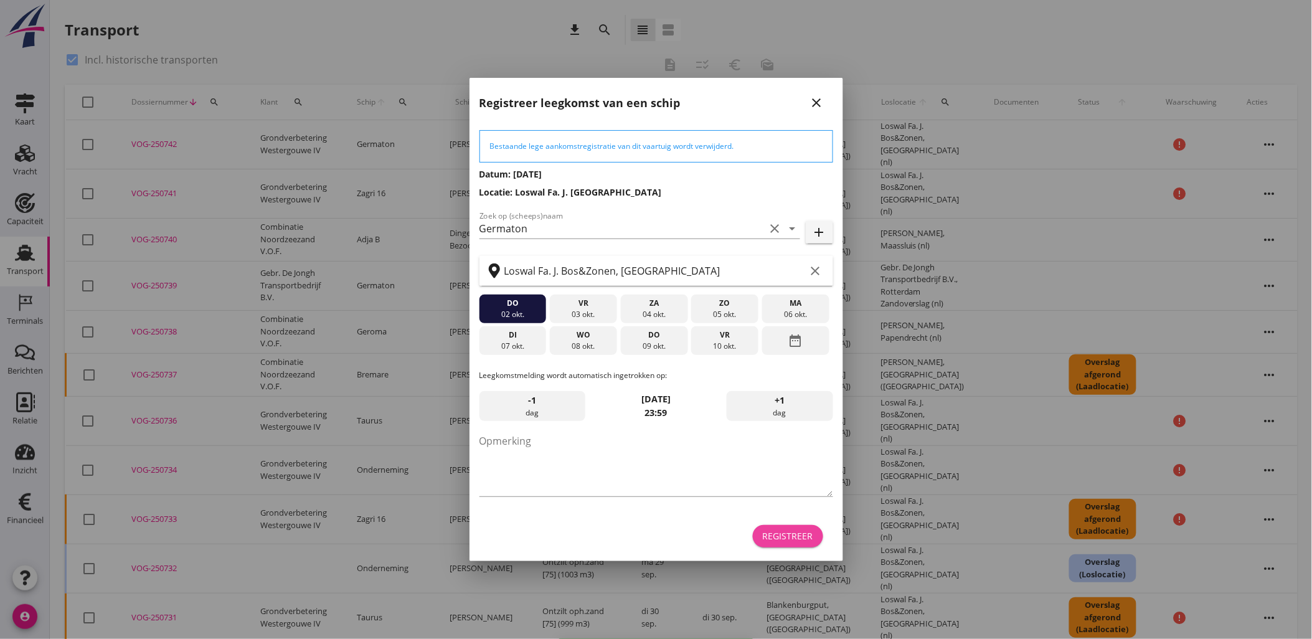
click at [777, 541] on div "Registreer" at bounding box center [788, 535] width 50 height 13
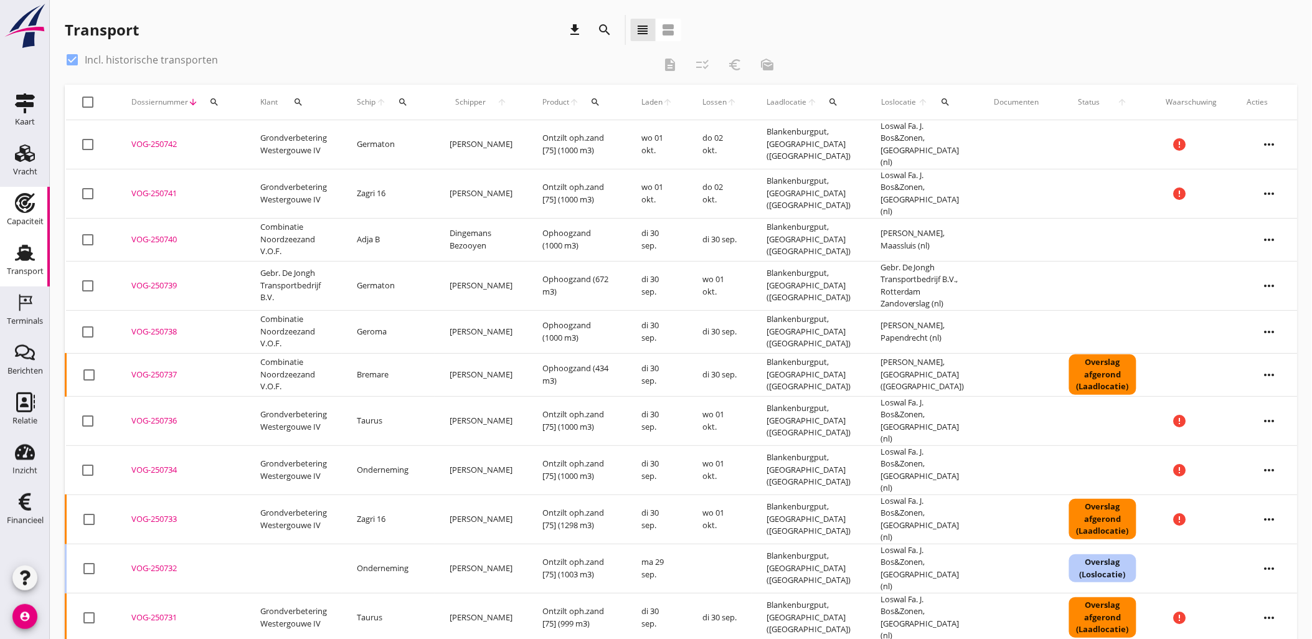
click at [35, 196] on div "Capaciteit" at bounding box center [25, 203] width 30 height 20
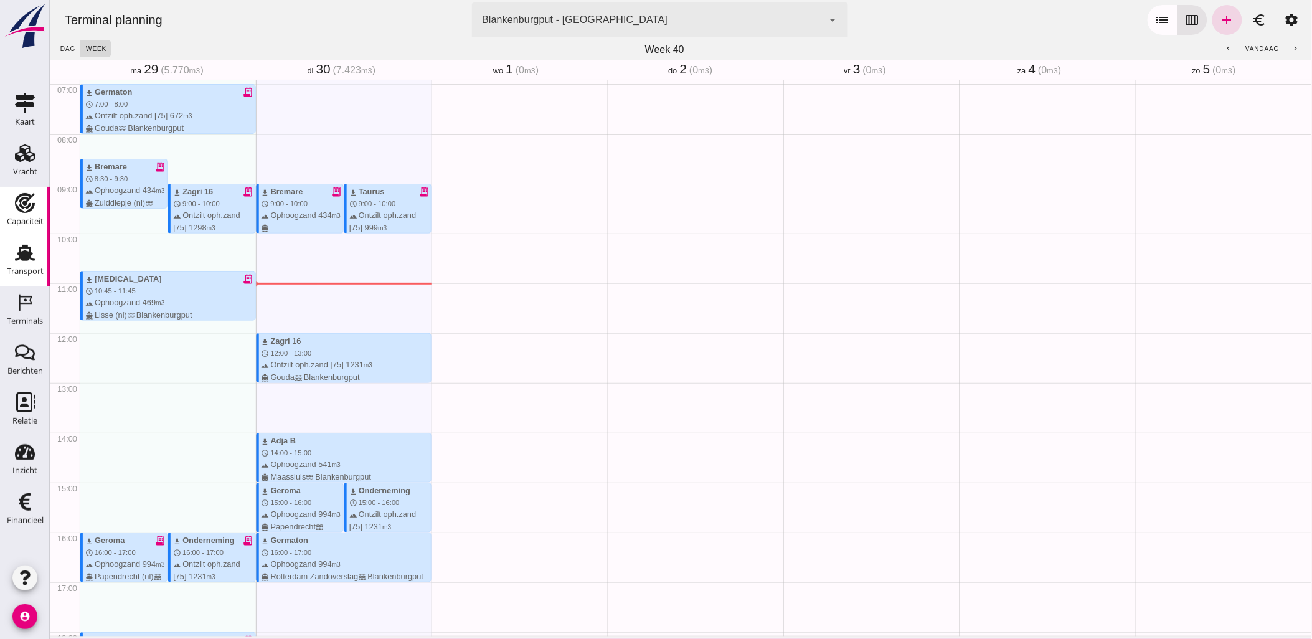
click at [16, 276] on div "Transport" at bounding box center [25, 271] width 37 height 17
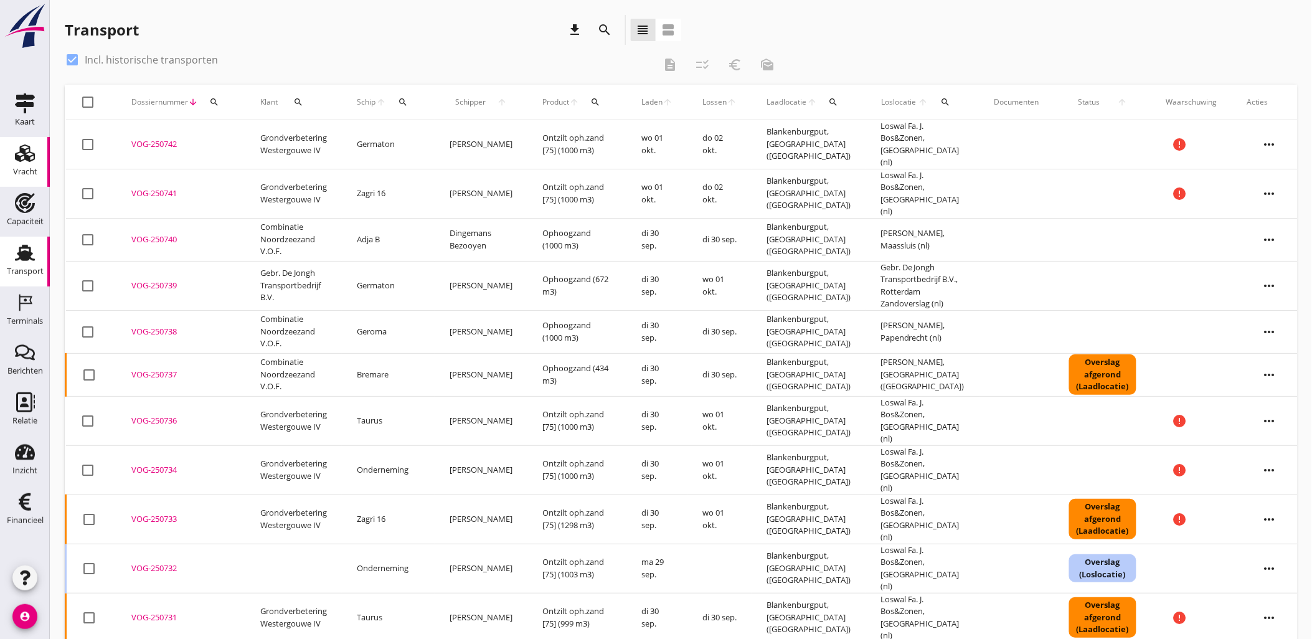
click at [16, 149] on icon "Vracht" at bounding box center [25, 153] width 20 height 20
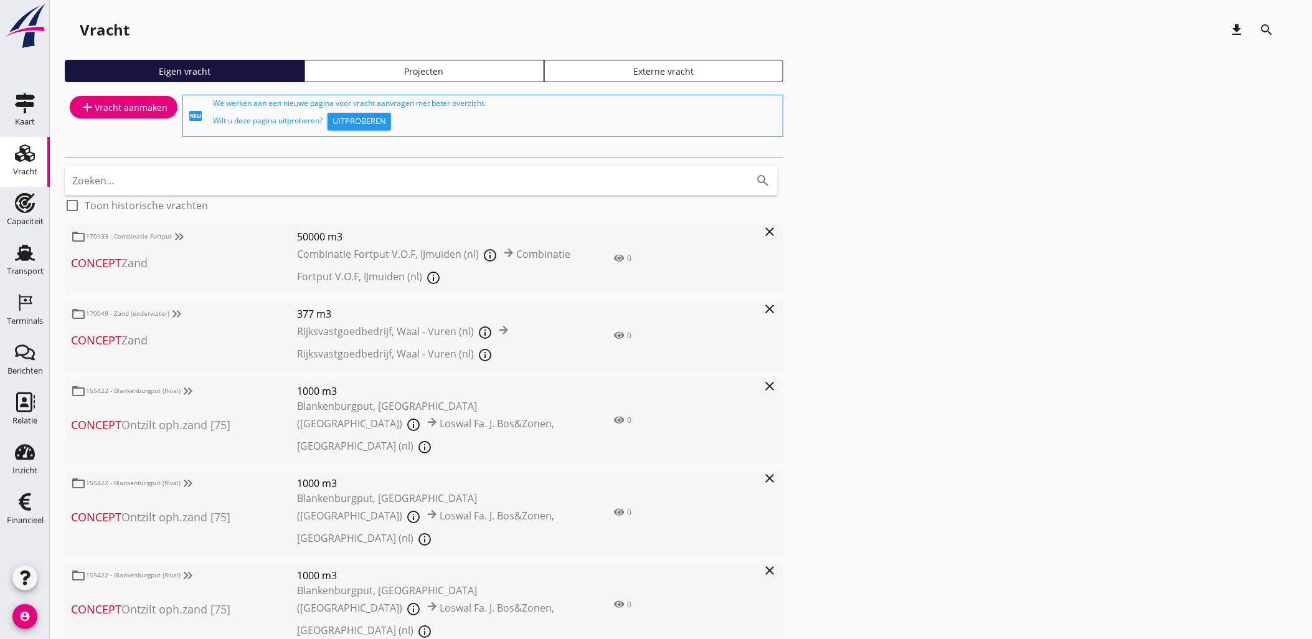
click at [490, 75] on div "Projecten" at bounding box center [424, 71] width 229 height 13
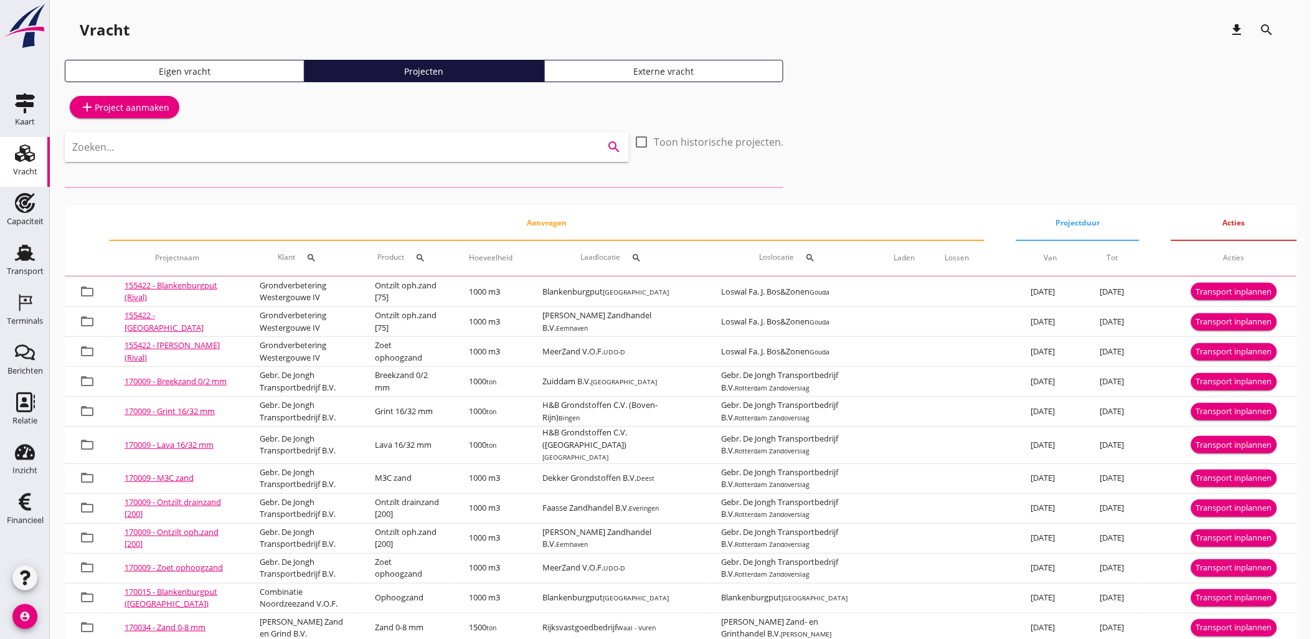
click at [389, 154] on input "Zoeken..." at bounding box center [329, 147] width 514 height 20
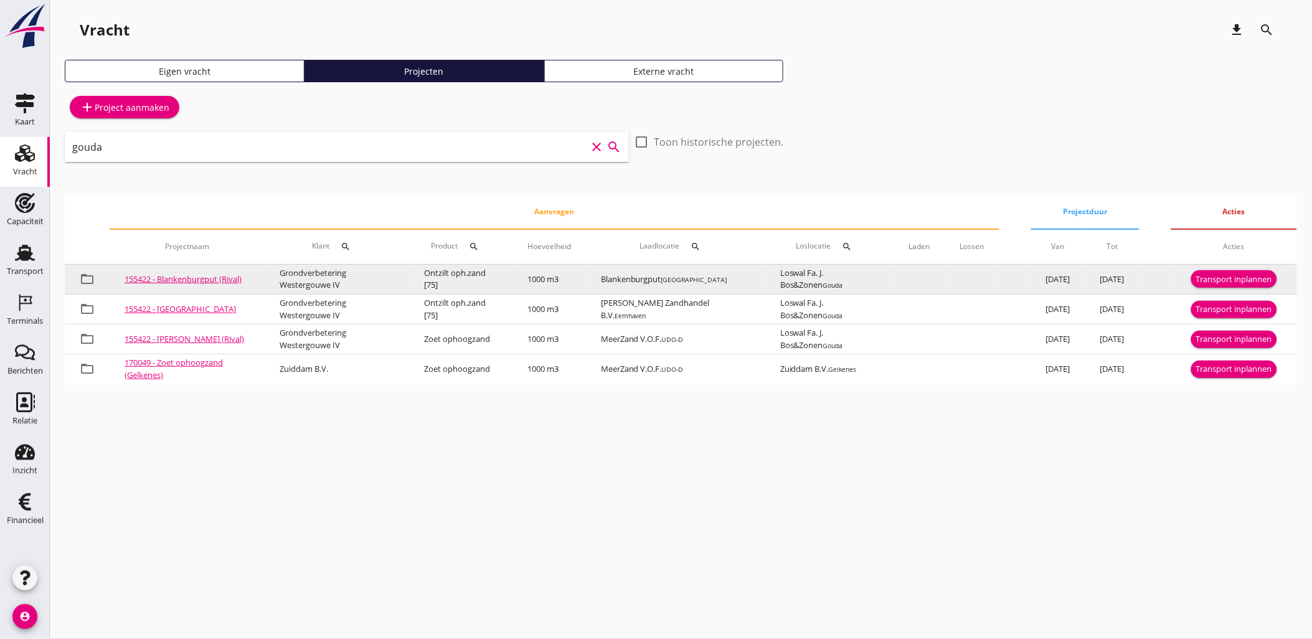
type input "gouda"
click at [1232, 280] on div "Transport inplannen" at bounding box center [1234, 279] width 76 height 12
